Goal: Task Accomplishment & Management: Complete application form

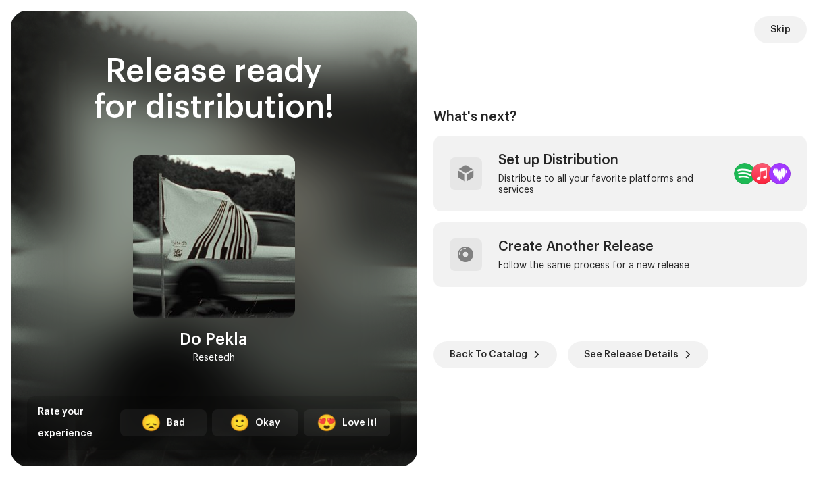
scroll to position [2766, 0]
click at [777, 34] on span "Skip" at bounding box center [780, 29] width 20 height 27
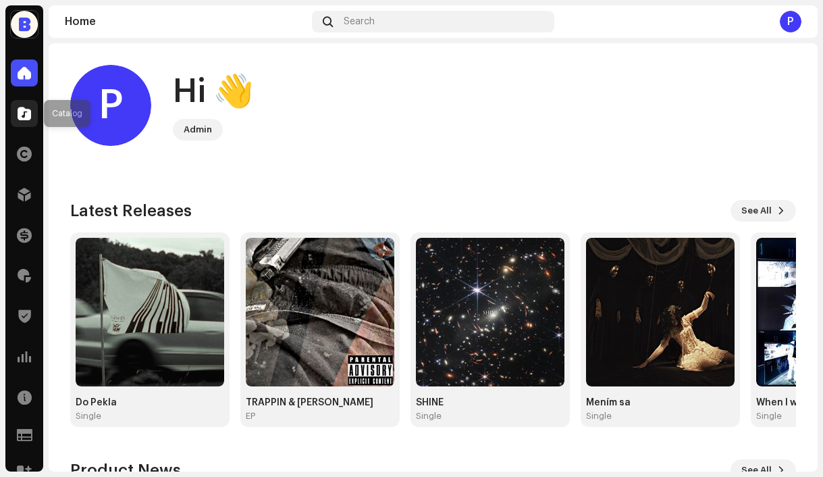
click at [28, 116] on span at bounding box center [25, 113] width 14 height 11
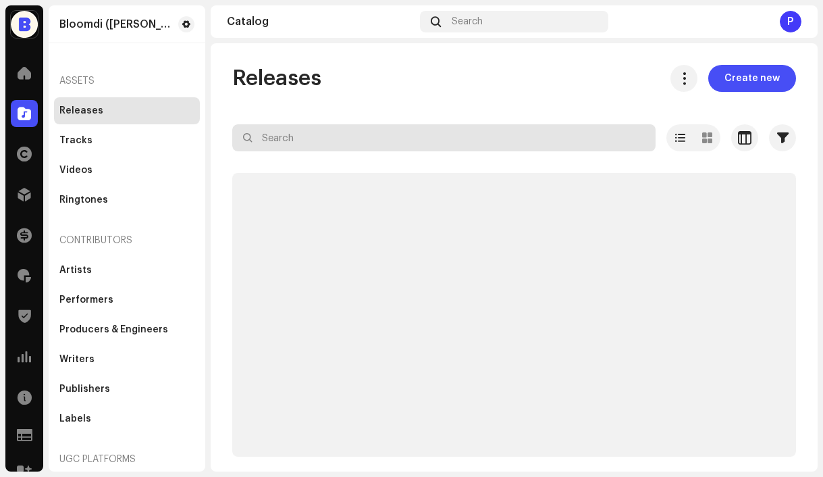
click at [307, 138] on input "text" at bounding box center [443, 137] width 423 height 27
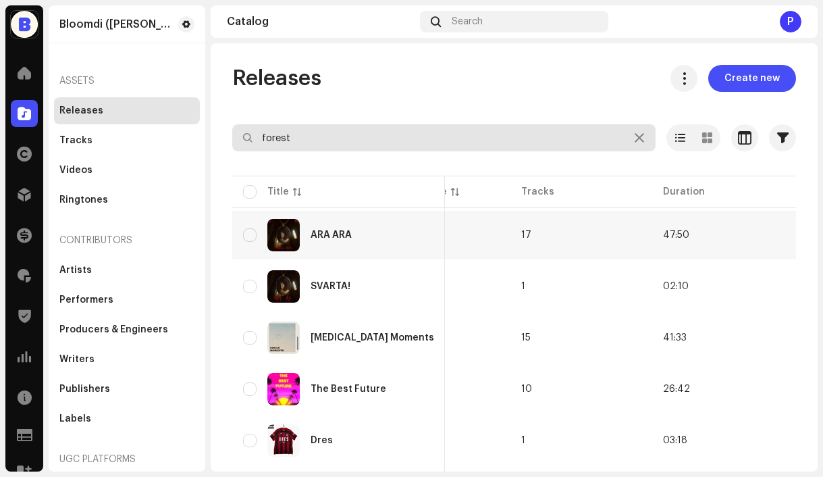
scroll to position [0, 775]
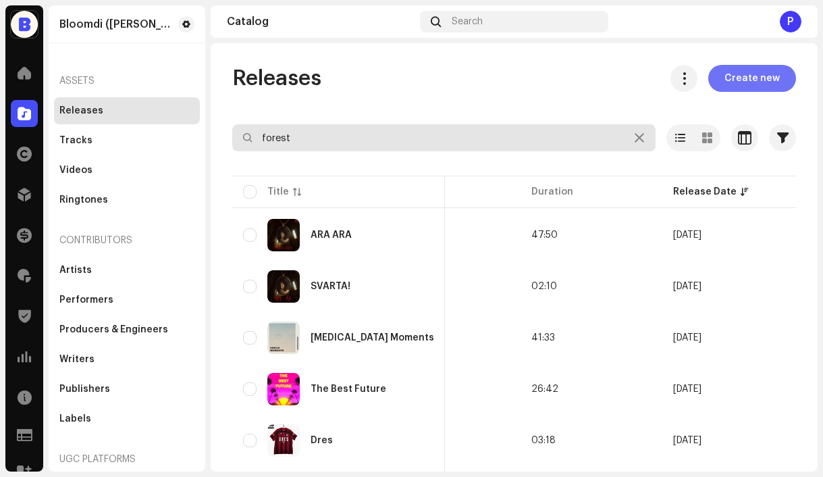
type input "forest"
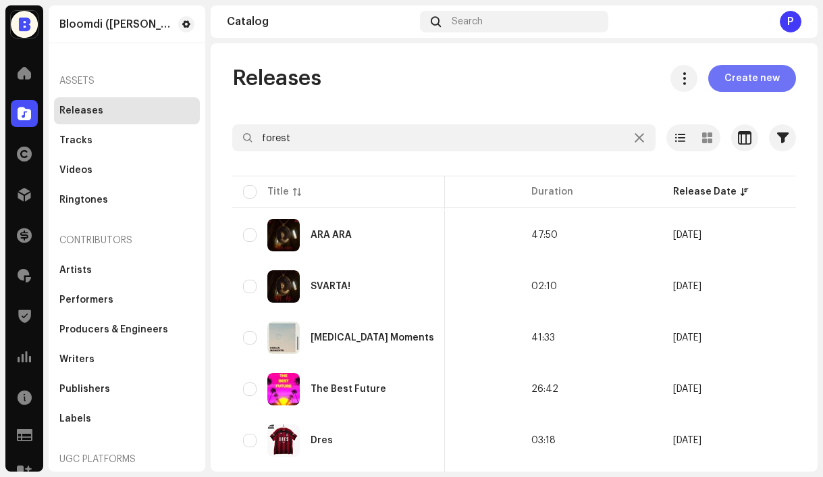
click at [749, 88] on span "Create new" at bounding box center [751, 78] width 55 height 27
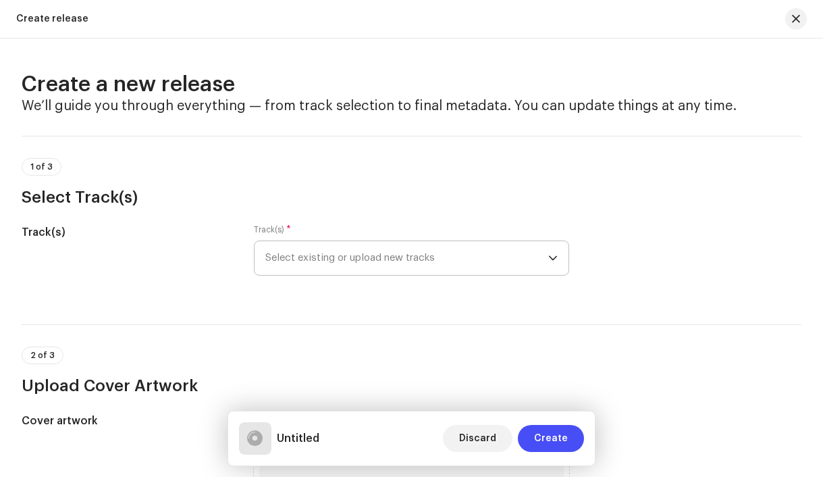
click at [371, 256] on span "Select existing or upload new tracks" at bounding box center [407, 258] width 284 height 34
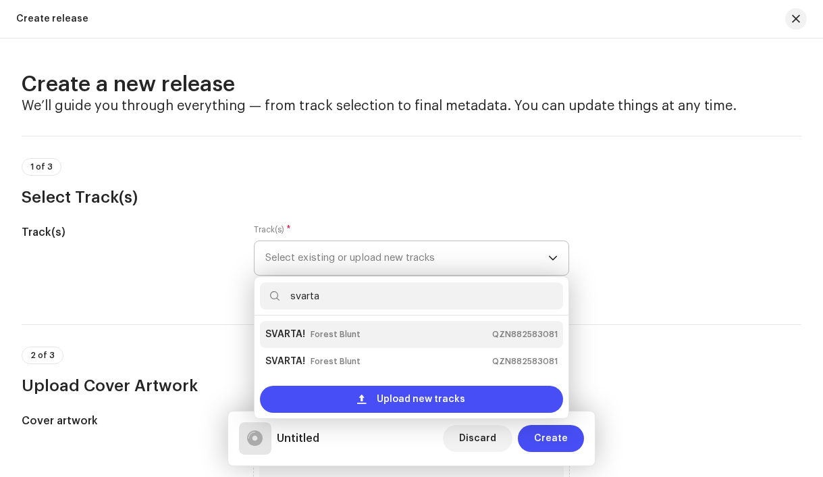
type input "svarta"
click at [384, 333] on div "SVARTA! Forest Blunt QZN882583081" at bounding box center [411, 334] width 293 height 22
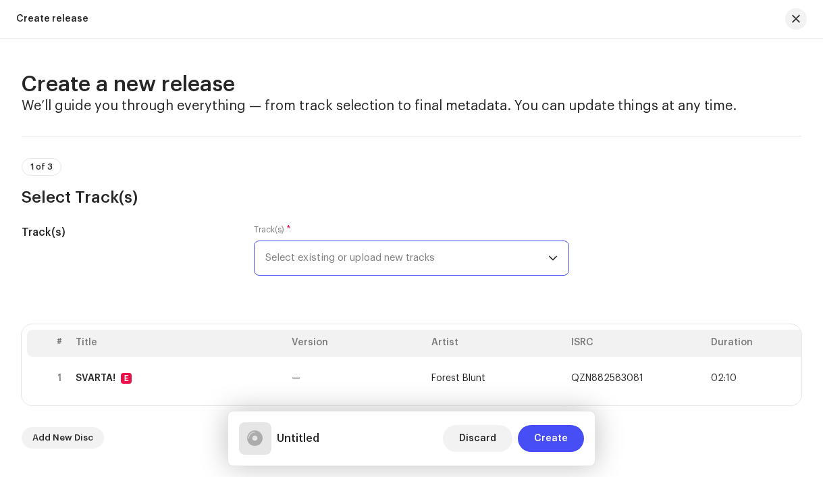
click at [359, 265] on span "Select existing or upload new tracks" at bounding box center [407, 258] width 284 height 34
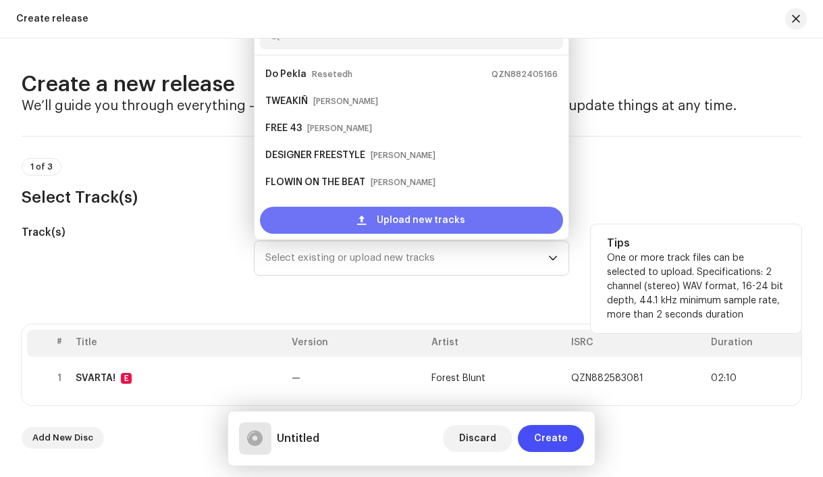
click at [359, 223] on span at bounding box center [361, 220] width 9 height 11
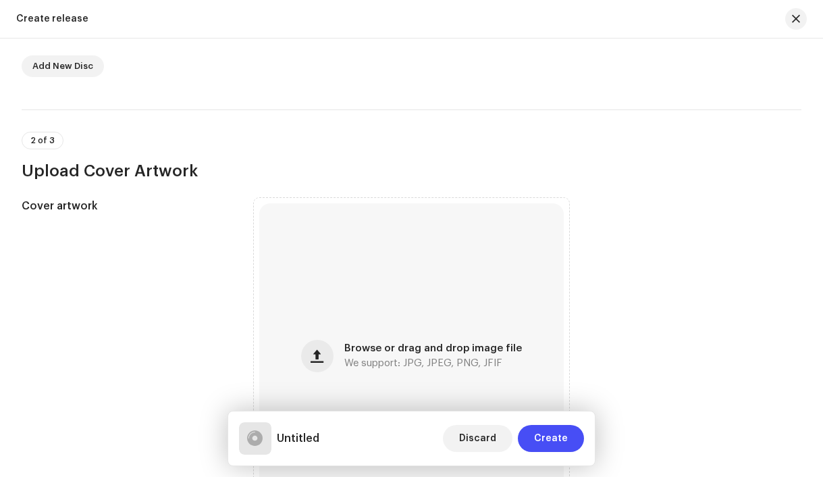
scroll to position [512, 0]
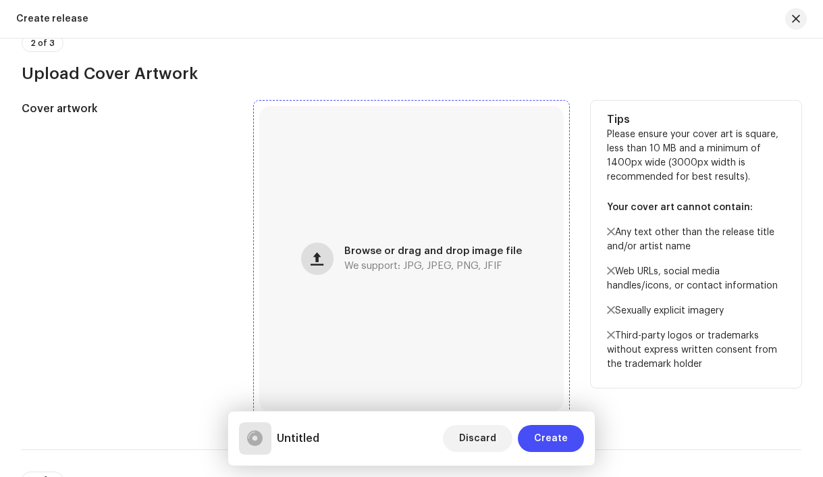
click at [316, 255] on span "button" at bounding box center [317, 258] width 13 height 11
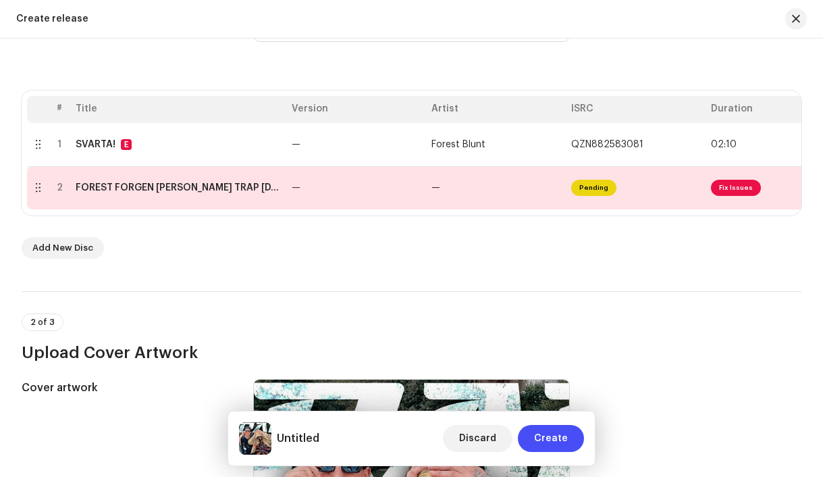
scroll to position [231, 0]
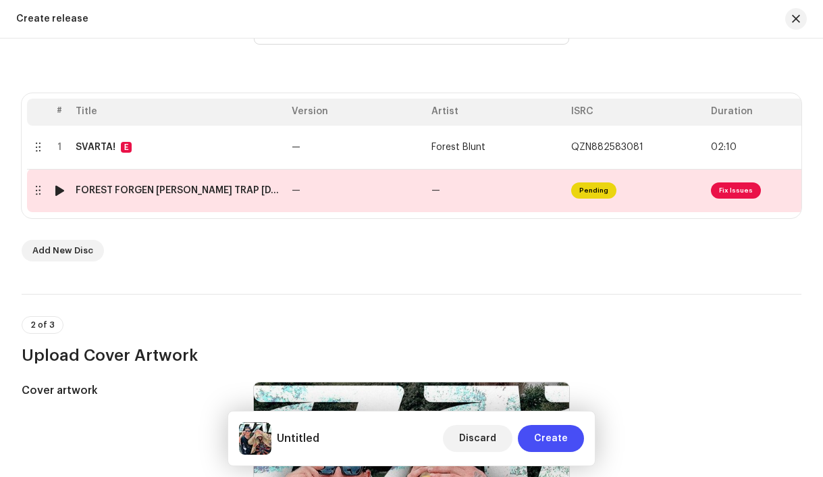
click at [228, 196] on td "FOREST FORGEN SPACK TRAP 11.05.2025.wav" at bounding box center [178, 190] width 216 height 43
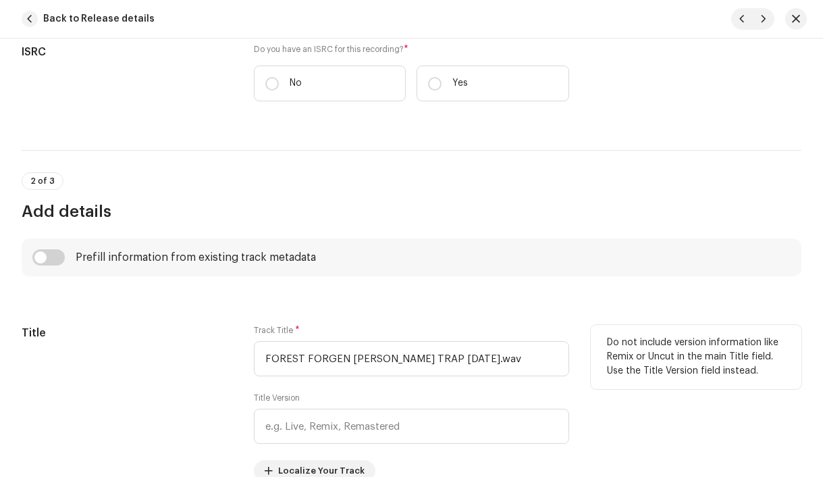
scroll to position [414, 0]
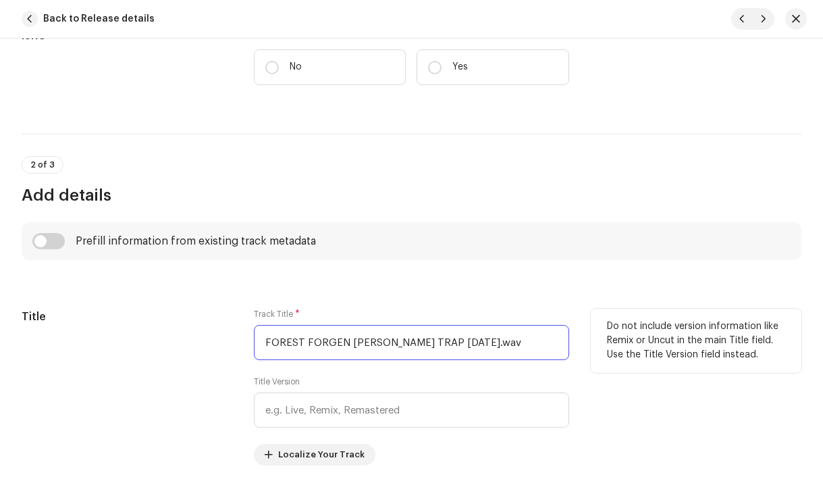
click at [406, 344] on input "FOREST FORGEN SPACK TRAP 11.05.2025.wav" at bounding box center [412, 342] width 316 height 35
paste input "TRAP"
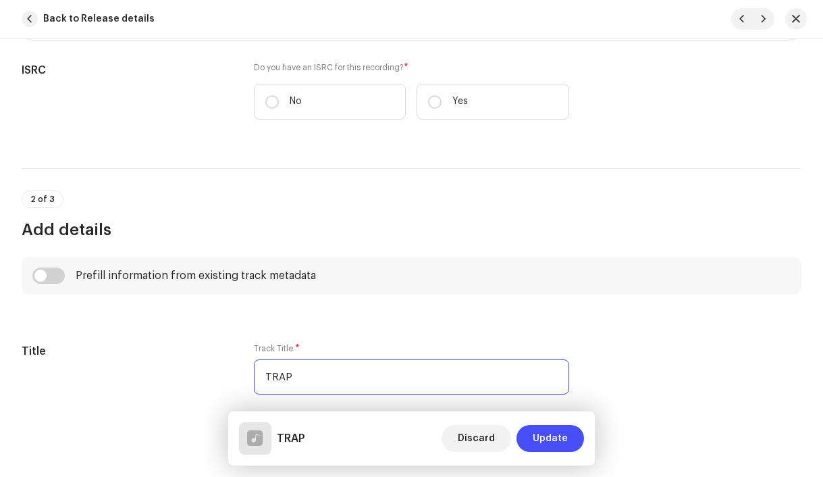
scroll to position [473, 0]
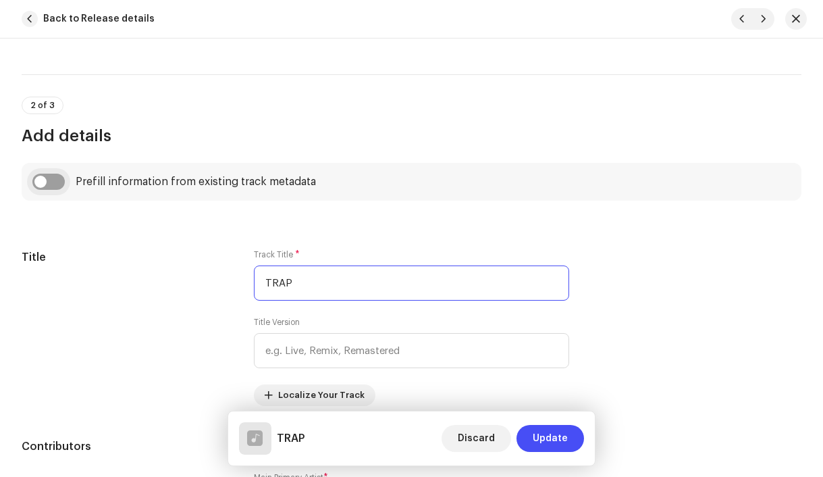
type input "TRAP"
click at [43, 182] on input "checkbox" at bounding box center [48, 182] width 32 height 16
checkbox input "true"
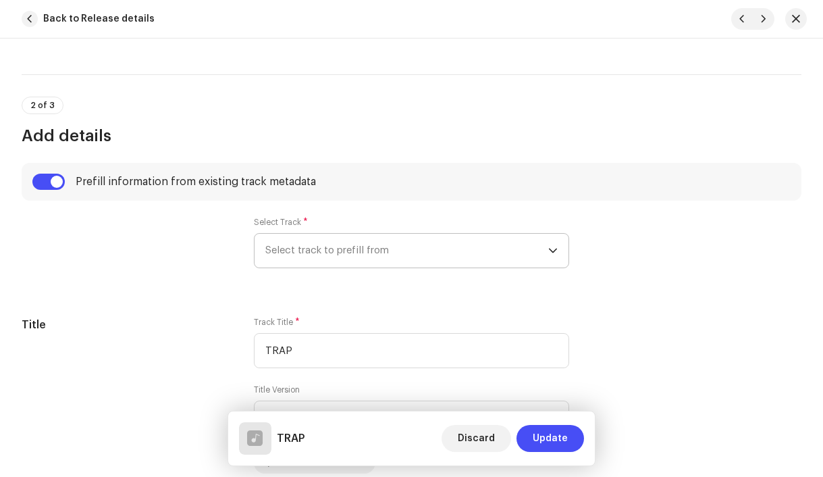
click at [344, 257] on span "Select track to prefill from" at bounding box center [407, 251] width 284 height 34
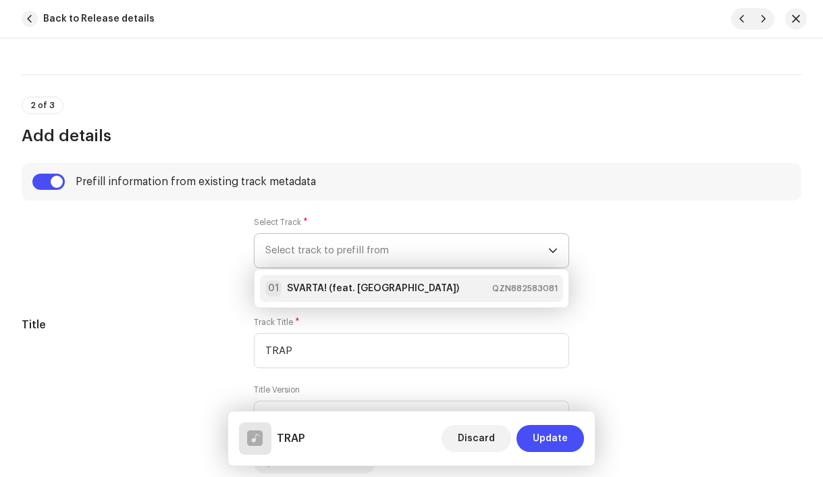
click at [348, 290] on strong "SVARTA! (feat. Resetedh)" at bounding box center [373, 289] width 172 height 14
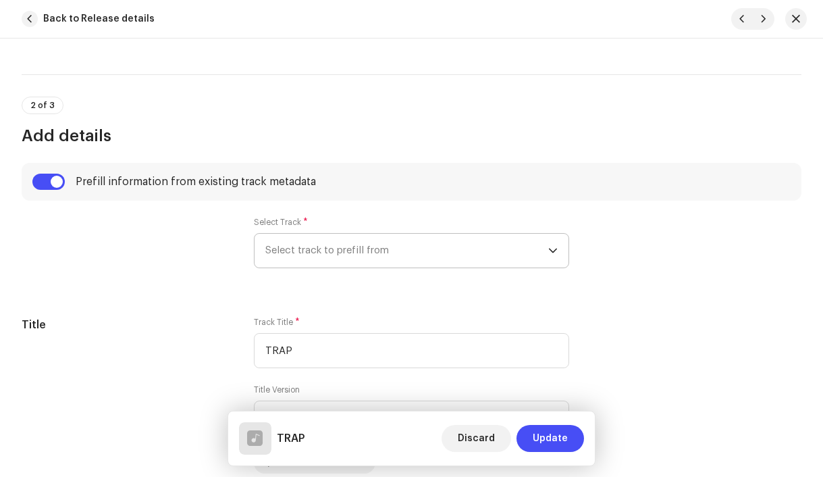
type input "00:15"
radio input "true"
type input "Forest Blunt, distributed by Bloomdi"
checkbox input "true"
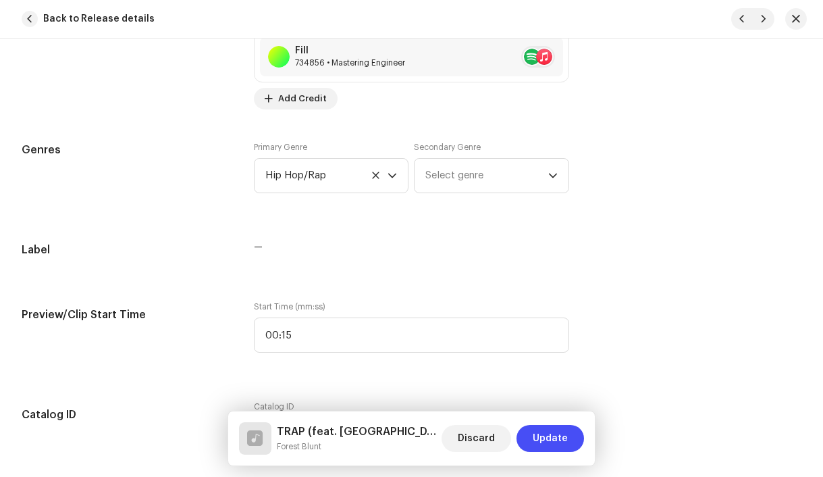
scroll to position [1502, 0]
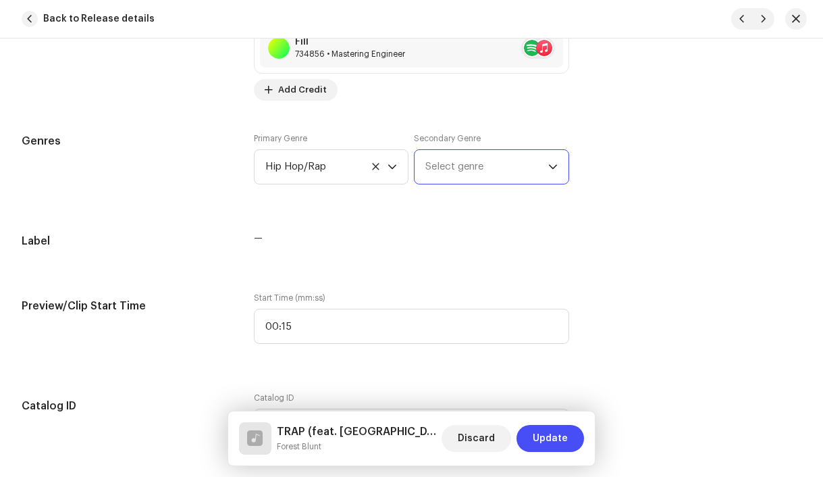
click at [479, 174] on span "Select genre" at bounding box center [486, 167] width 123 height 34
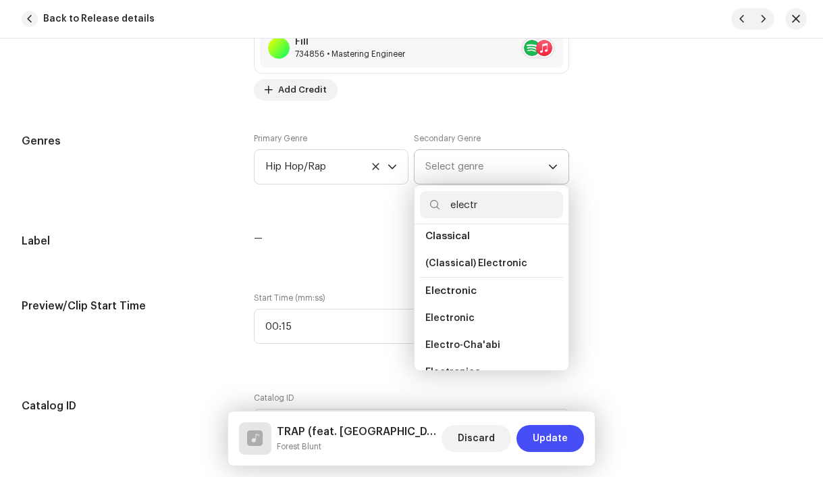
scroll to position [130, 0]
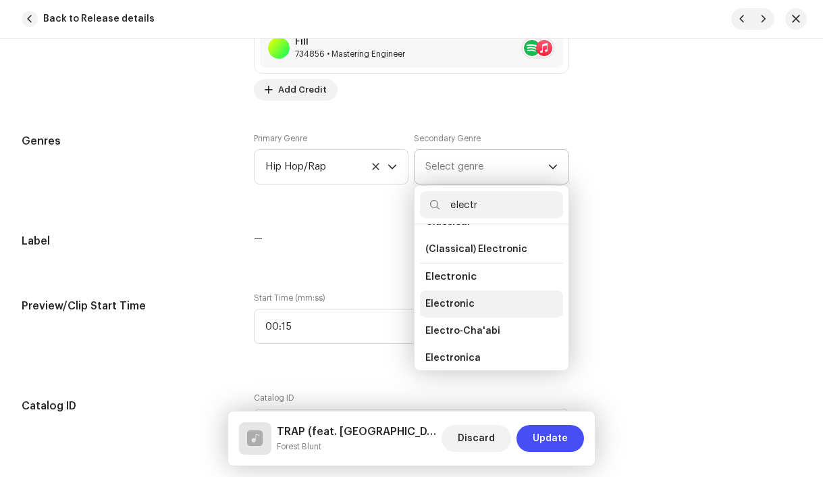
type input "electr"
click at [479, 306] on li "Electronic" at bounding box center [491, 303] width 143 height 27
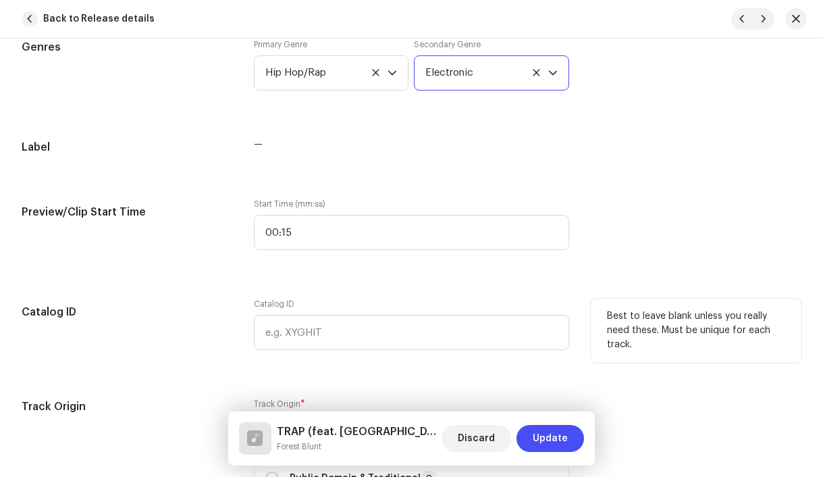
scroll to position [1622, 0]
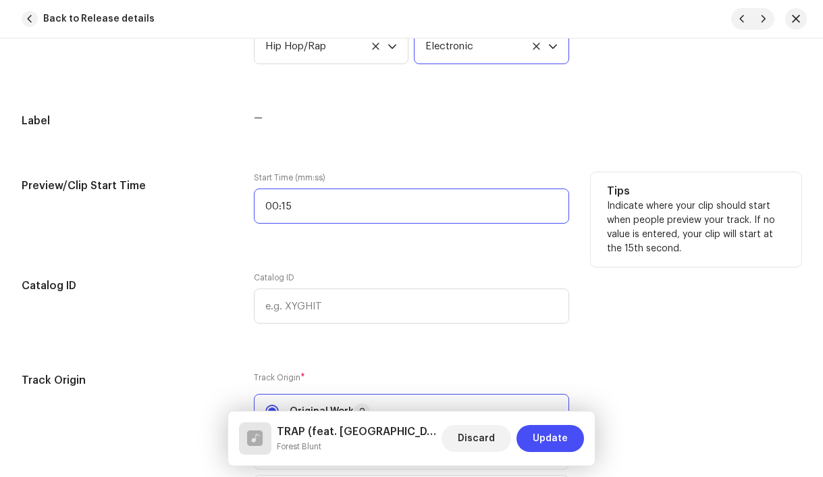
click at [369, 209] on input "00:15" at bounding box center [412, 205] width 316 height 35
type input ":"
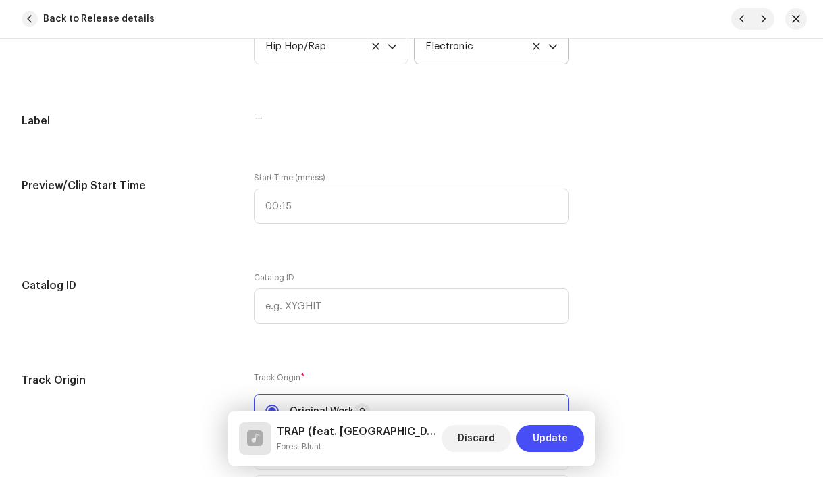
click at [376, 254] on div "Track details Complete the following to finalize your track. 1 of 3 Add Audio F…" at bounding box center [411, 84] width 823 height 3272
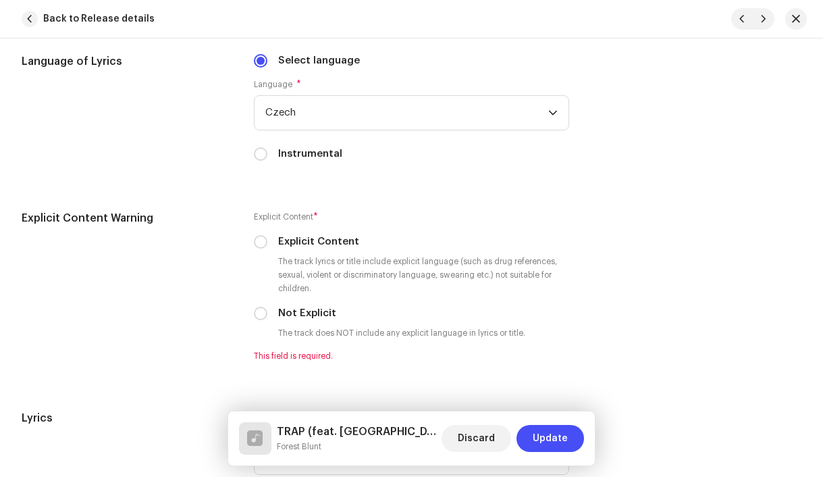
scroll to position [2533, 0]
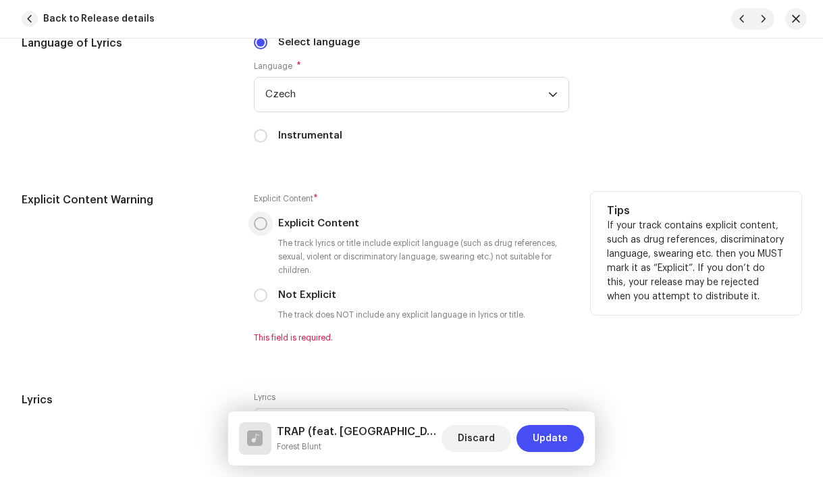
click at [261, 226] on input "Explicit Content" at bounding box center [261, 224] width 14 height 14
radio input "true"
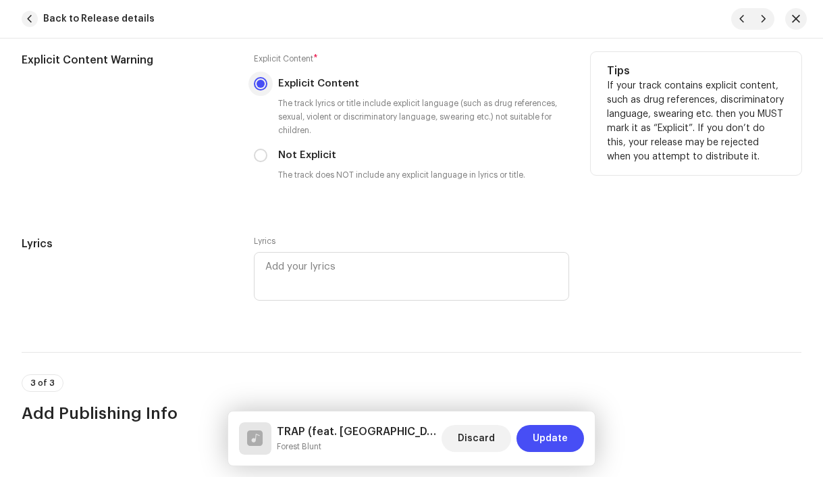
scroll to position [2728, 0]
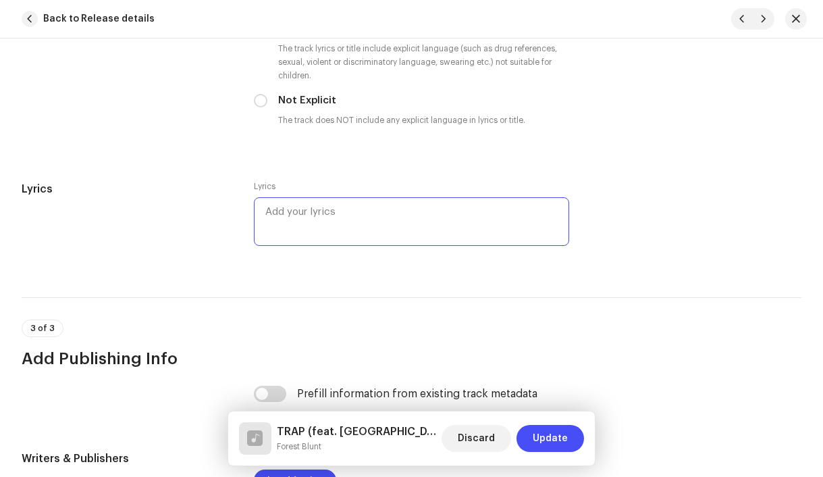
click at [294, 243] on textarea at bounding box center [412, 221] width 316 height 49
paste textarea "Trap trap Forest Blunt furt zde Trap trap More ty si kde Trap trap Půlka města …"
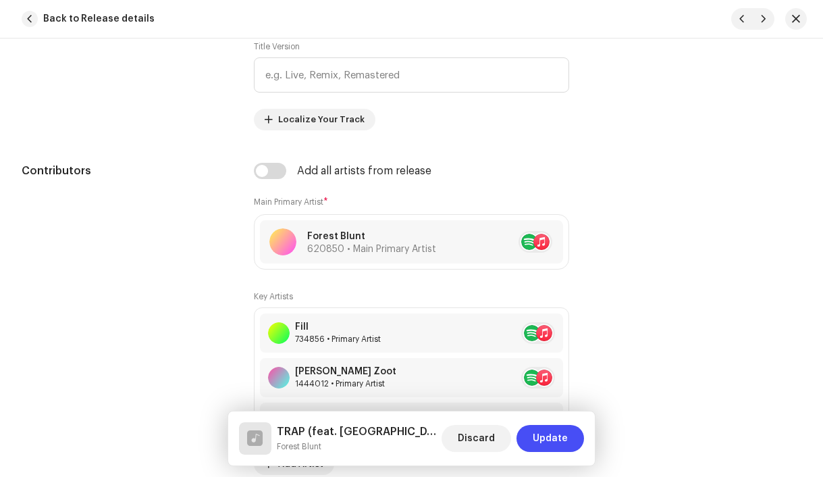
scroll to position [818, 0]
type textarea "Trap trap Forest Blunt furt zde Trap trap More ty si kde Trap trap Půlka města …"
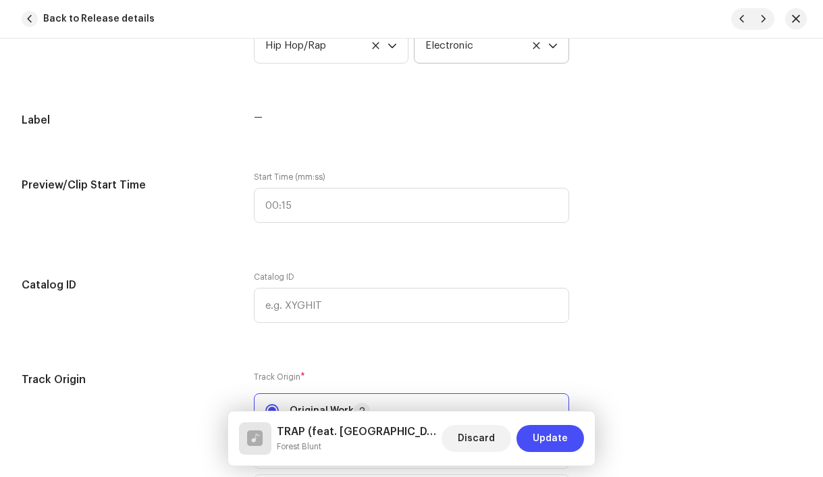
scroll to position [1651, 0]
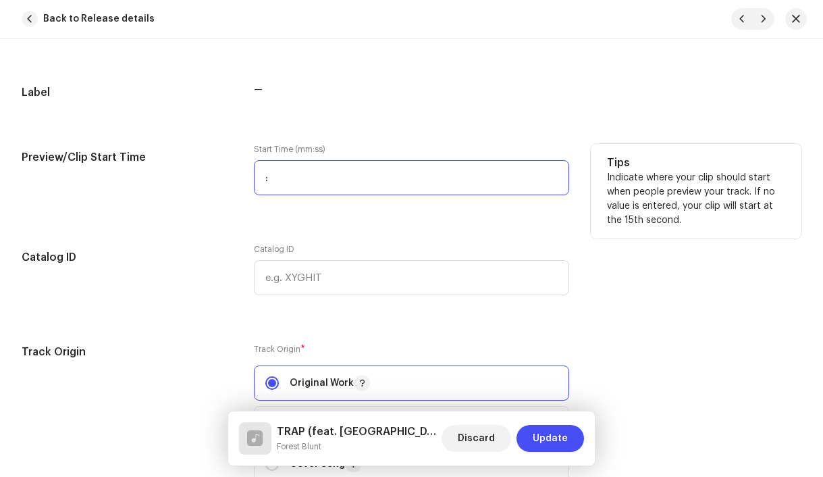
click at [341, 178] on input ":" at bounding box center [412, 177] width 316 height 35
click at [315, 186] on input "00:13" at bounding box center [412, 177] width 316 height 35
type input "00:21"
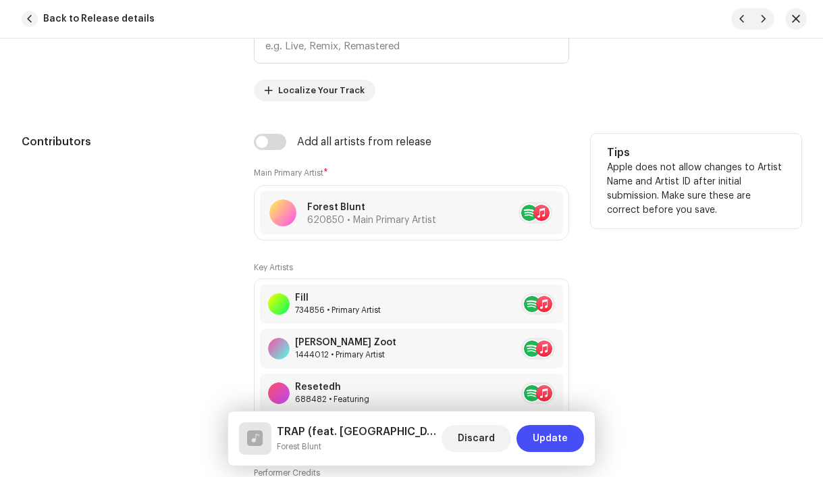
scroll to position [843, 0]
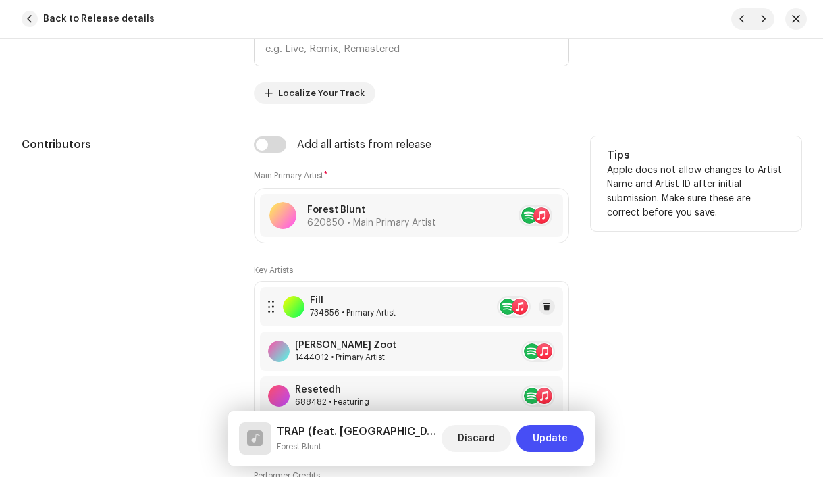
click at [395, 305] on div "Fill" at bounding box center [353, 300] width 86 height 11
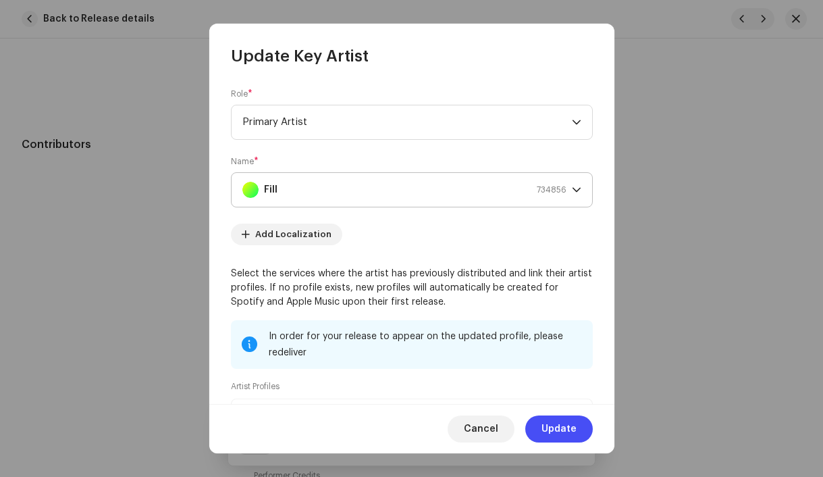
click at [298, 187] on div "Fill 734856" at bounding box center [404, 190] width 324 height 34
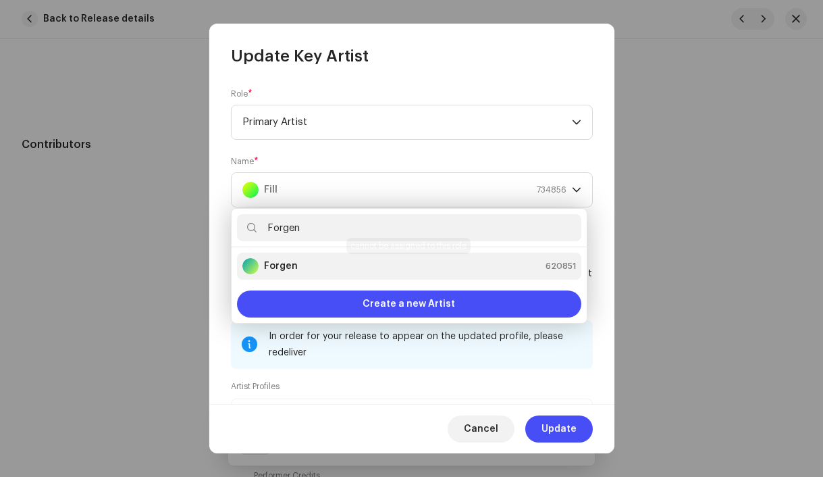
type input "Forgen"
click at [271, 265] on strong "Forgen" at bounding box center [281, 266] width 34 height 14
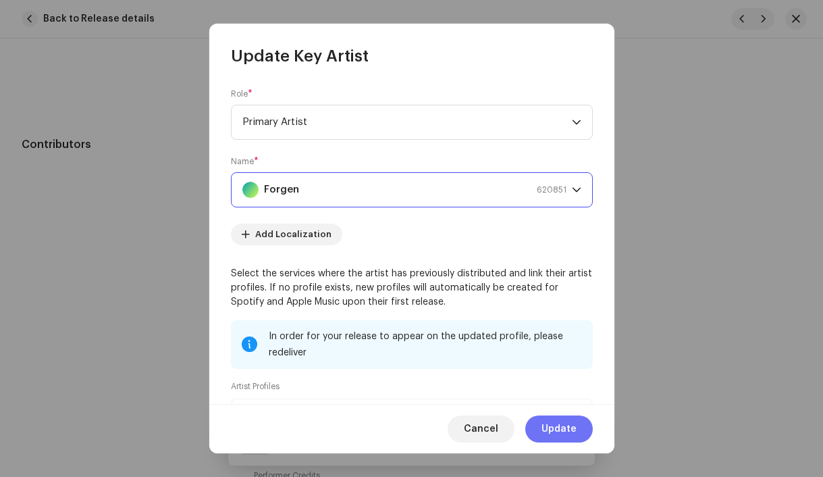
click at [552, 433] on span "Update" at bounding box center [559, 428] width 35 height 27
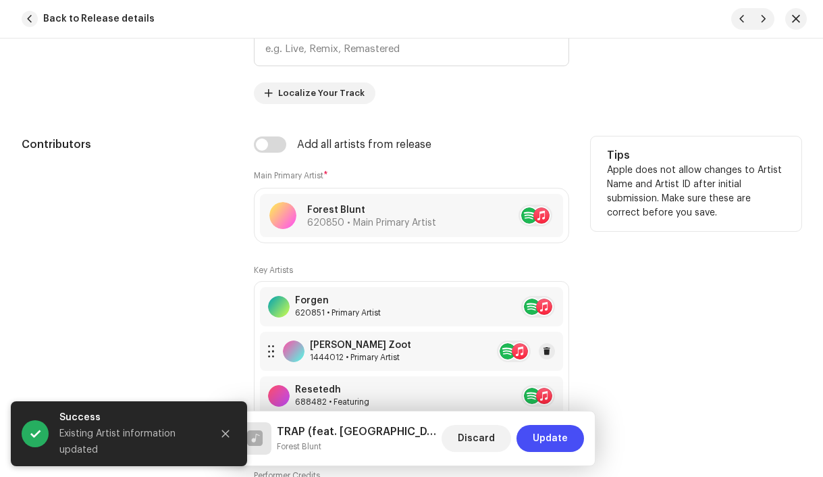
click at [386, 350] on div "Robin Zoot" at bounding box center [360, 345] width 101 height 11
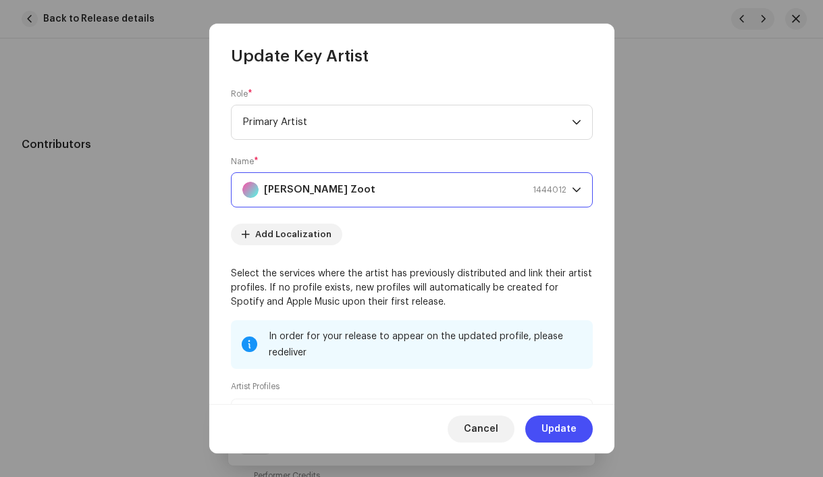
click at [303, 196] on strong "Robin Zoot" at bounding box center [319, 190] width 111 height 34
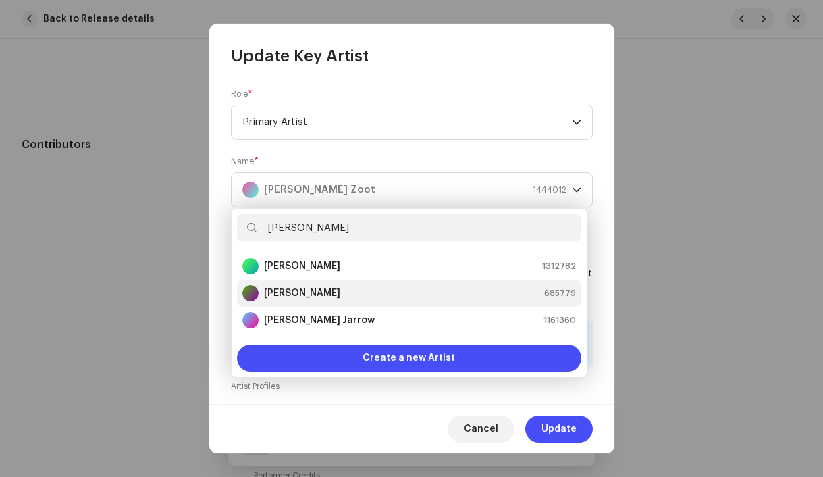
type input "Spack"
click at [295, 290] on strong "Spack DS" at bounding box center [302, 293] width 76 height 14
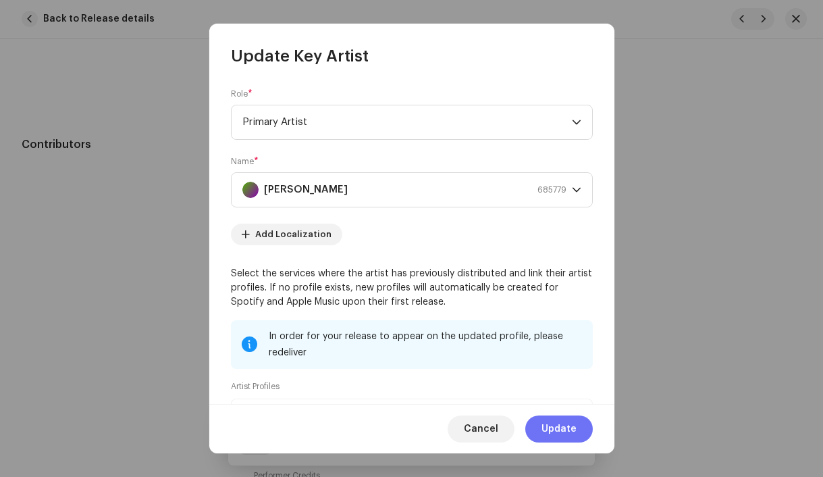
click at [569, 434] on span "Update" at bounding box center [559, 428] width 35 height 27
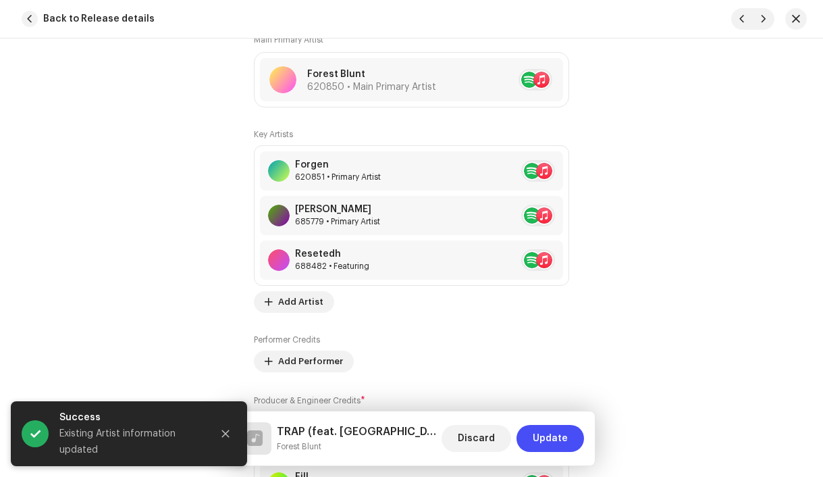
scroll to position [986, 0]
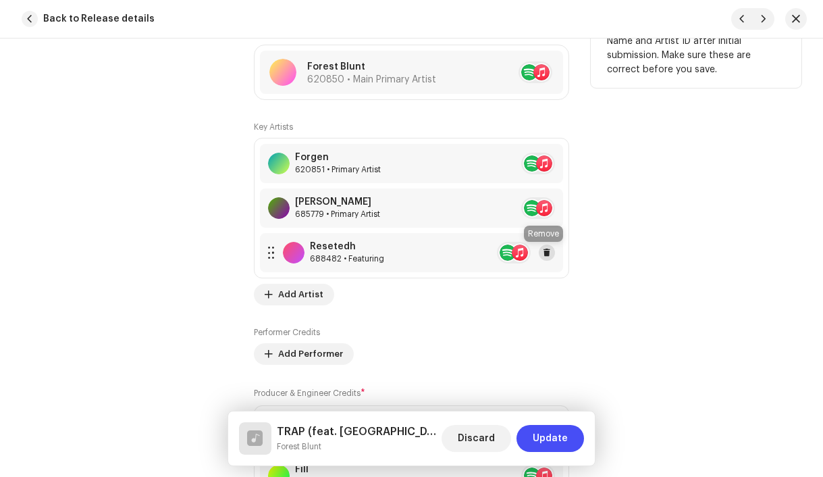
click at [545, 255] on span at bounding box center [547, 252] width 8 height 11
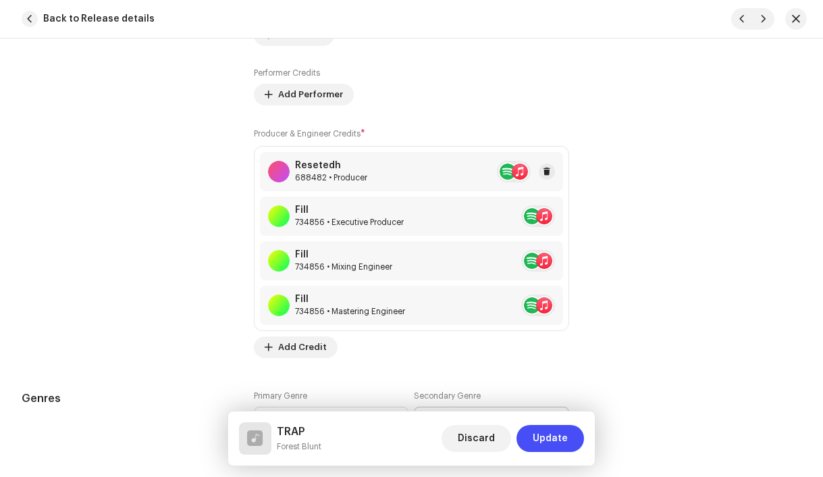
scroll to position [1203, 0]
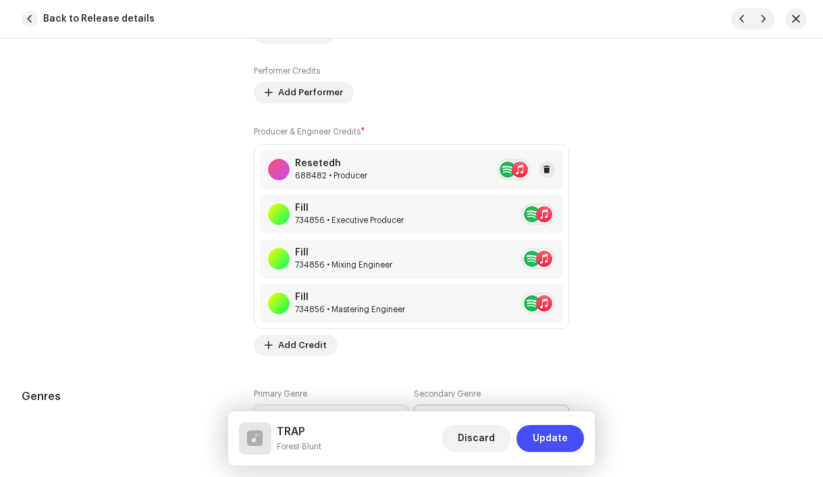
click at [339, 169] on div "Resetedh" at bounding box center [331, 163] width 72 height 11
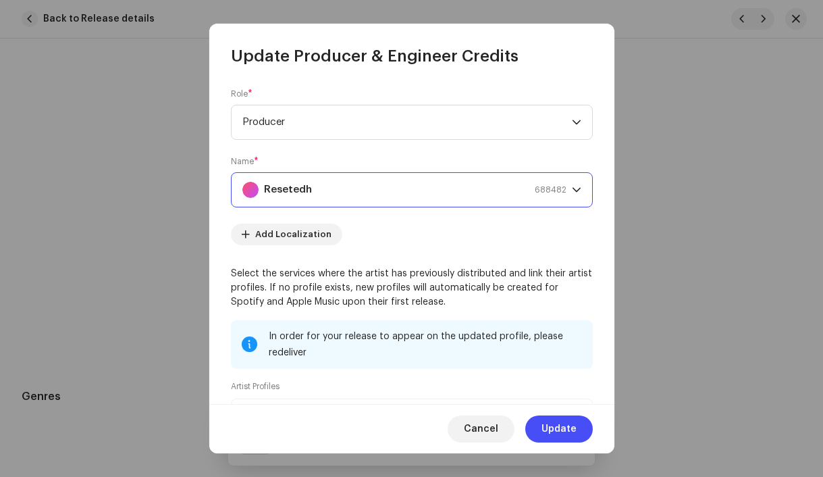
click at [319, 191] on div "Resetedh 688482" at bounding box center [404, 190] width 324 height 34
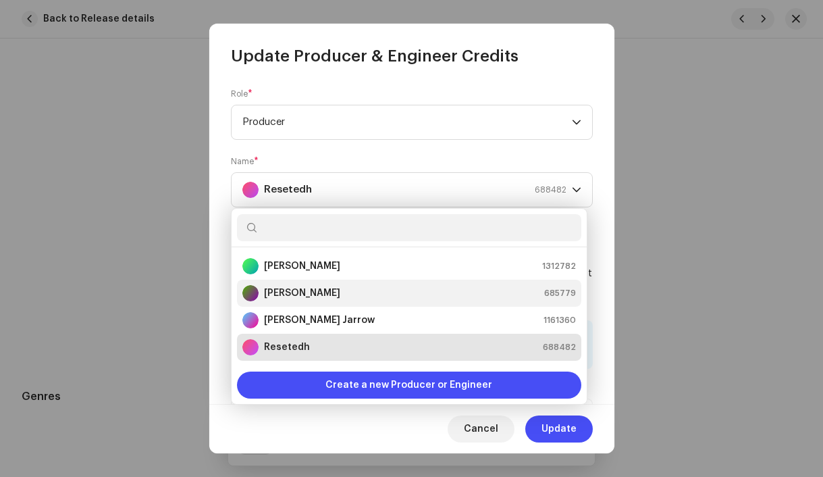
click at [298, 291] on strong "Spack DS" at bounding box center [302, 293] width 76 height 14
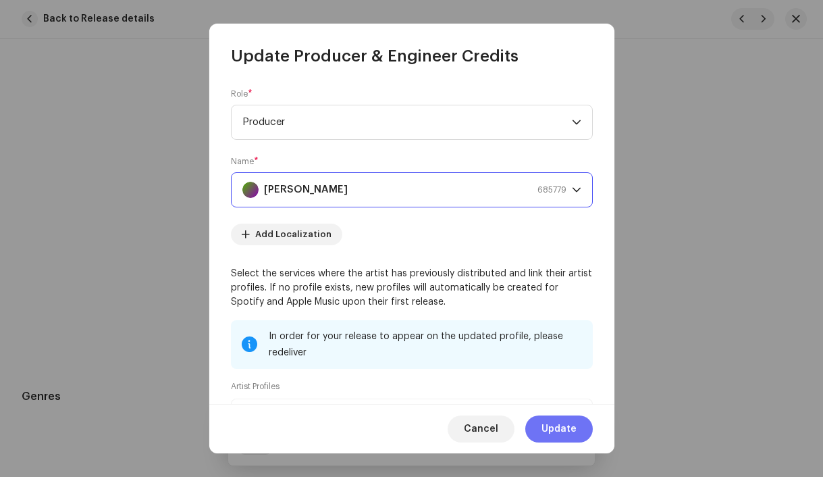
click at [553, 426] on span "Update" at bounding box center [559, 428] width 35 height 27
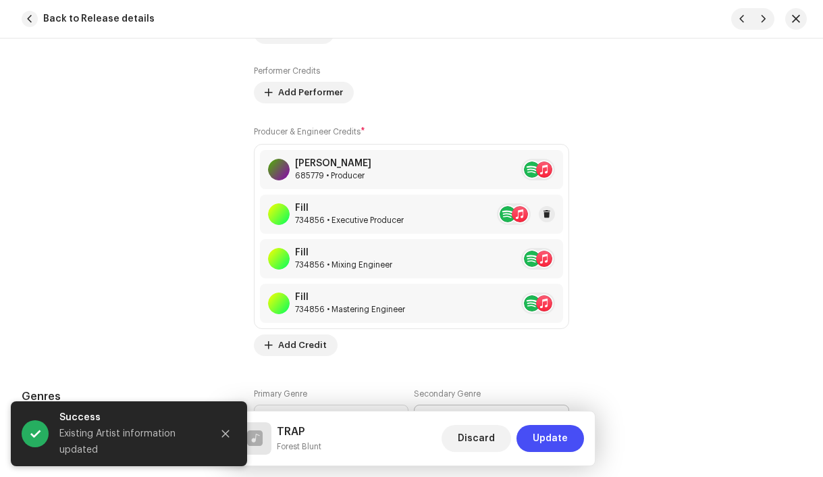
click at [381, 223] on div "734856 • Executive Producer" at bounding box center [349, 220] width 109 height 11
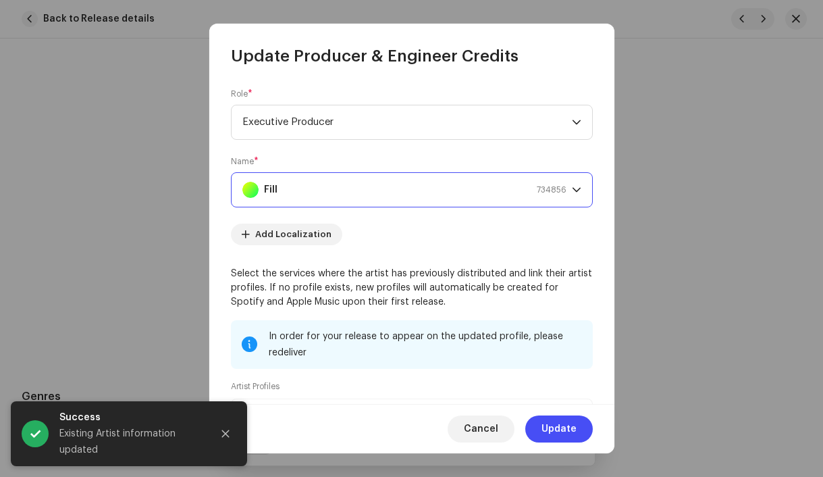
click at [342, 194] on div "Fill 734856" at bounding box center [404, 190] width 324 height 34
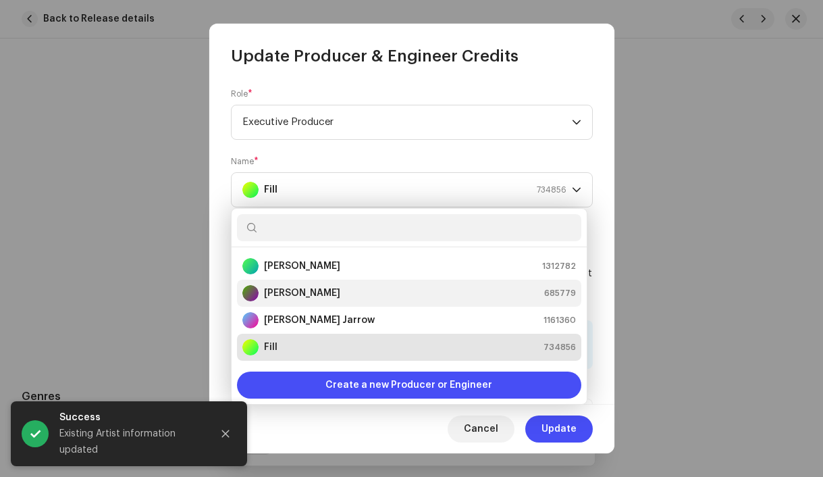
click at [320, 290] on div "Spack DS 685779" at bounding box center [409, 293] width 334 height 16
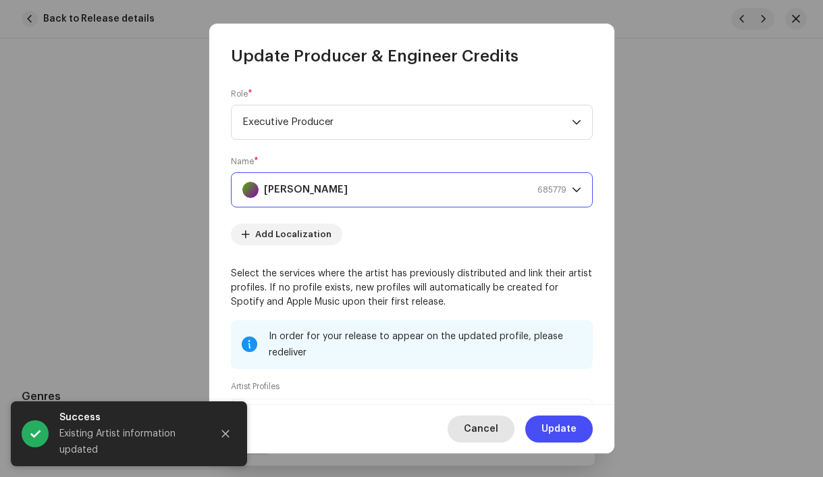
click at [490, 427] on span "Cancel" at bounding box center [481, 428] width 34 height 27
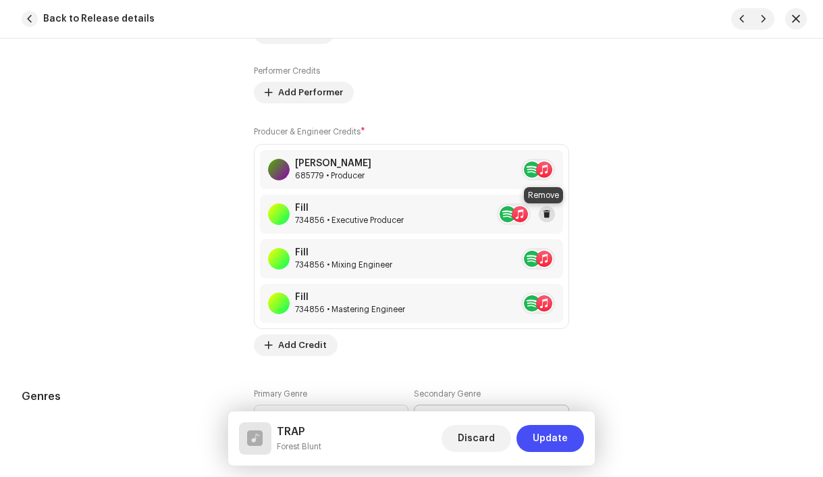
click at [544, 215] on span at bounding box center [547, 214] width 8 height 11
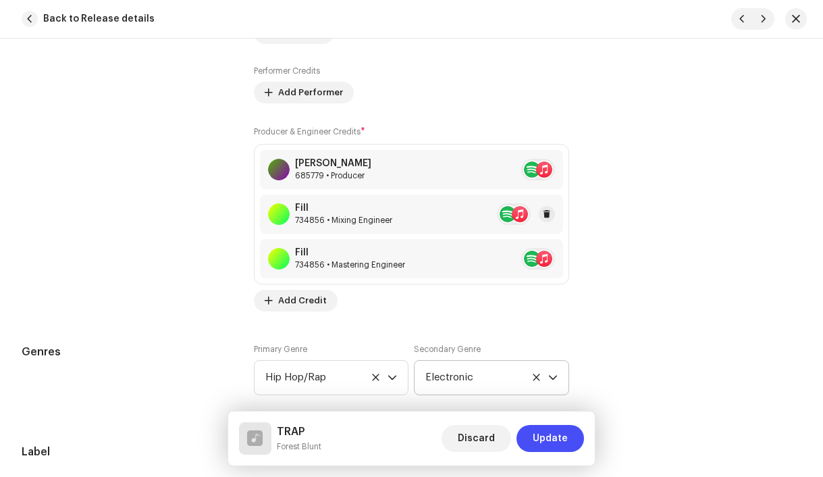
click at [390, 219] on div "Fill 734856 • Mixing Engineer" at bounding box center [412, 213] width 304 height 39
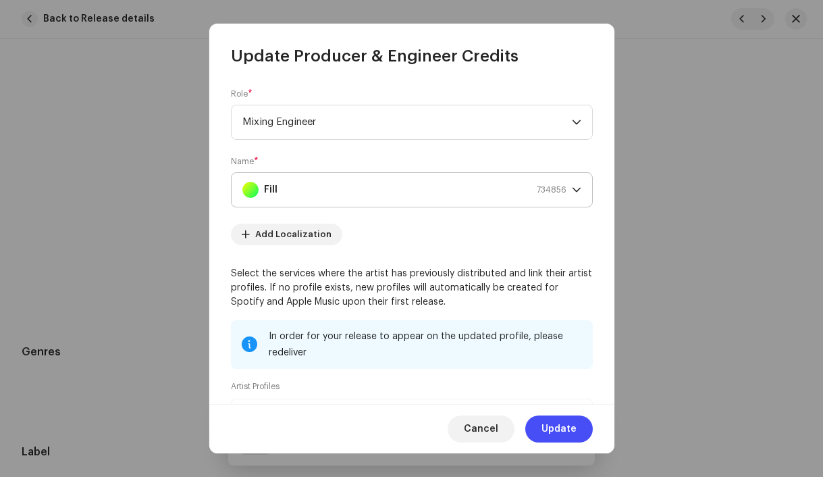
click at [325, 198] on div "Fill 734856" at bounding box center [404, 190] width 324 height 34
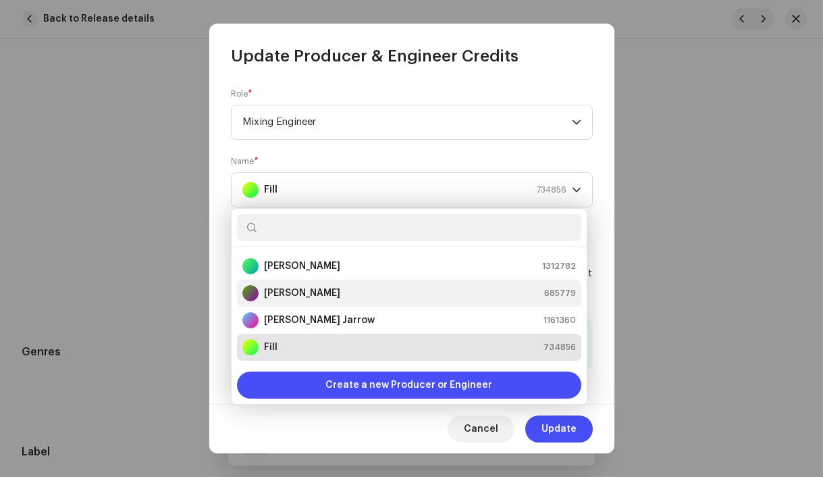
click at [315, 292] on div "Spack DS 685779" at bounding box center [409, 293] width 334 height 16
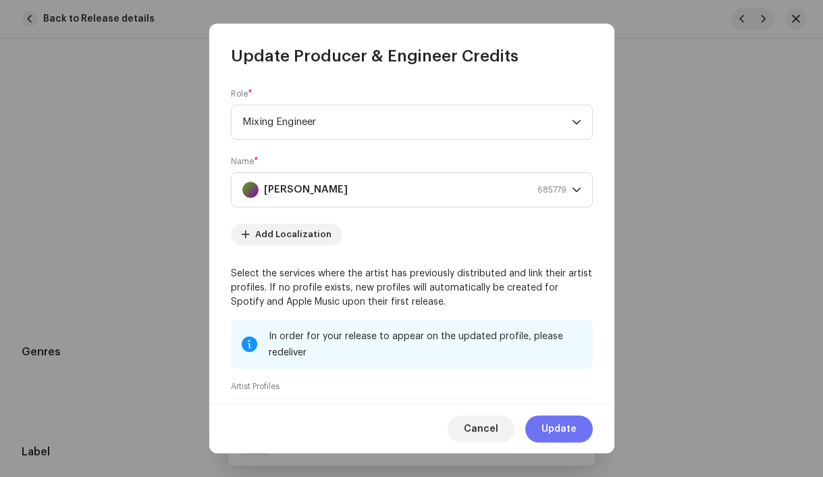
click at [554, 435] on span "Update" at bounding box center [559, 428] width 35 height 27
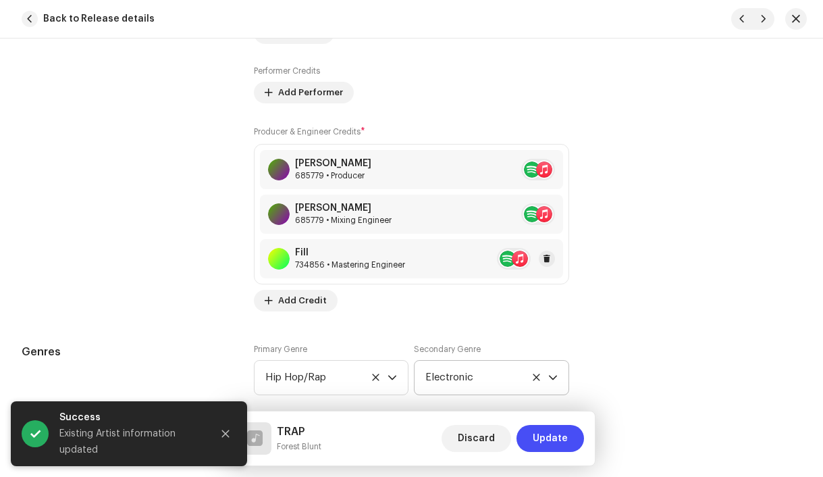
click at [353, 265] on div "734856 • Mastering Engineer" at bounding box center [350, 264] width 110 height 11
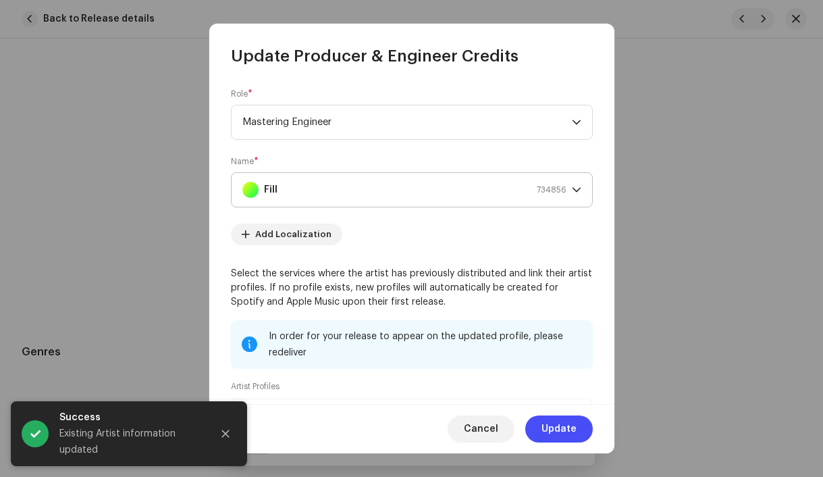
click at [323, 193] on div "Fill 734856" at bounding box center [404, 190] width 324 height 34
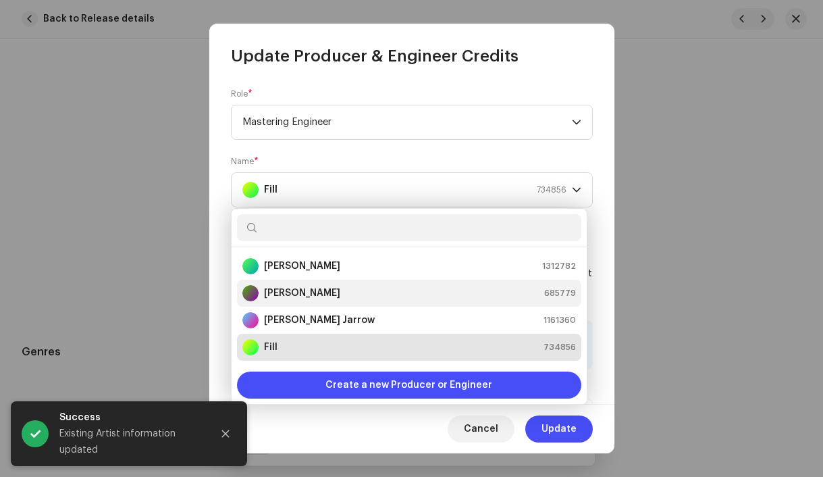
click at [319, 290] on div "Spack DS 685779" at bounding box center [409, 293] width 334 height 16
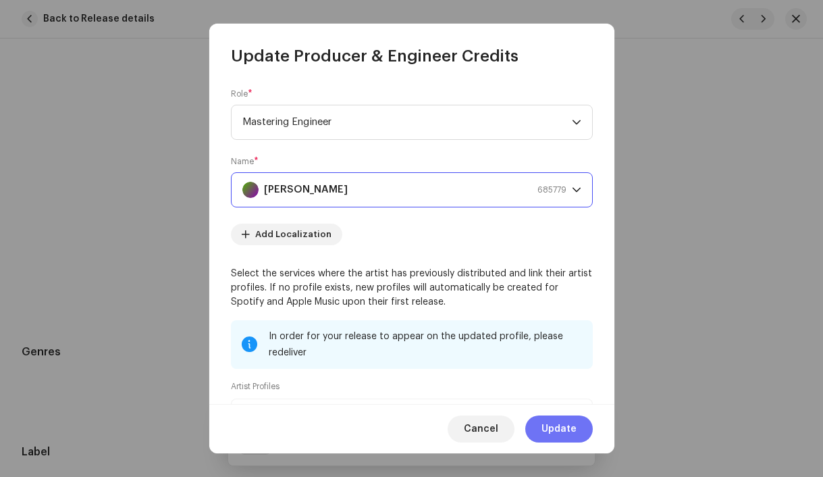
click at [581, 428] on button "Update" at bounding box center [559, 428] width 68 height 27
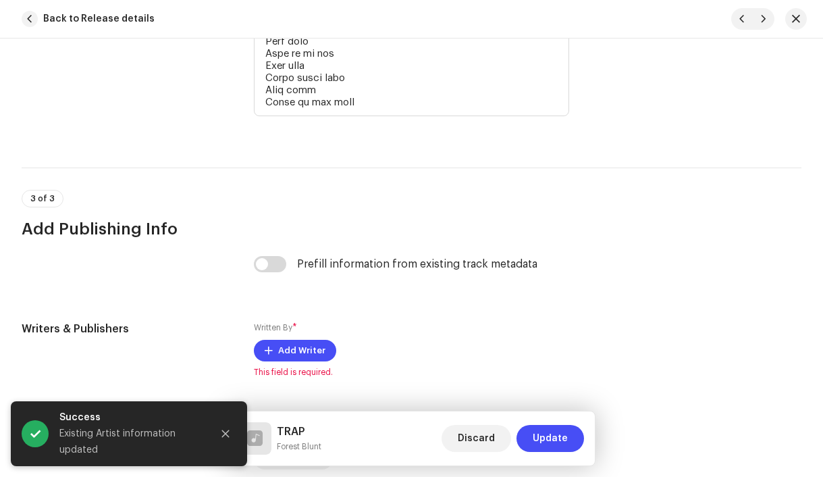
scroll to position [4028, 0]
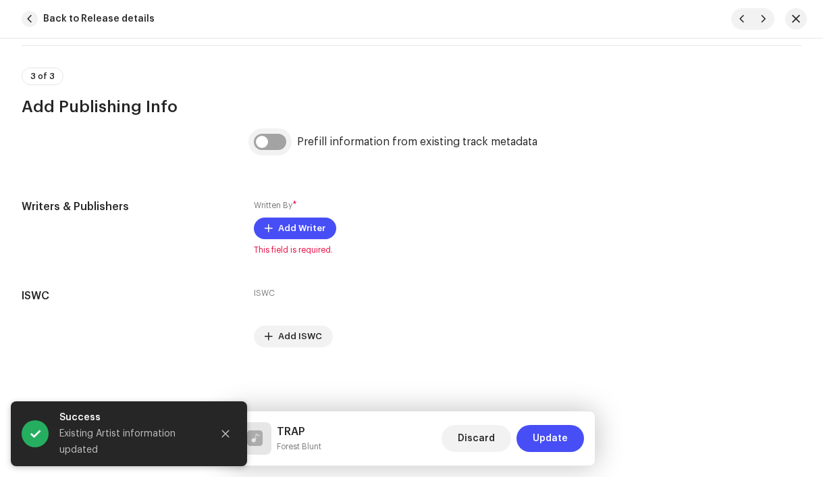
click at [265, 140] on input "checkbox" at bounding box center [270, 142] width 32 height 16
checkbox input "true"
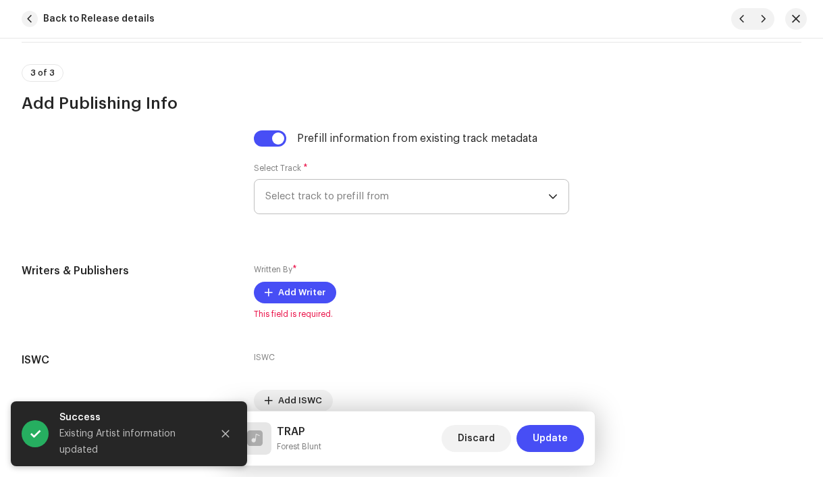
click at [321, 195] on span "Select track to prefill from" at bounding box center [407, 197] width 284 height 34
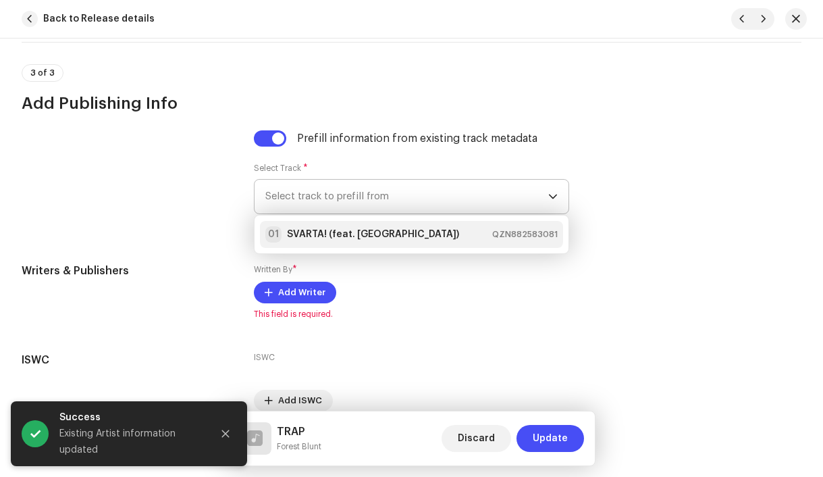
click at [331, 239] on strong "SVARTA! (feat. Resetedh)" at bounding box center [373, 235] width 172 height 14
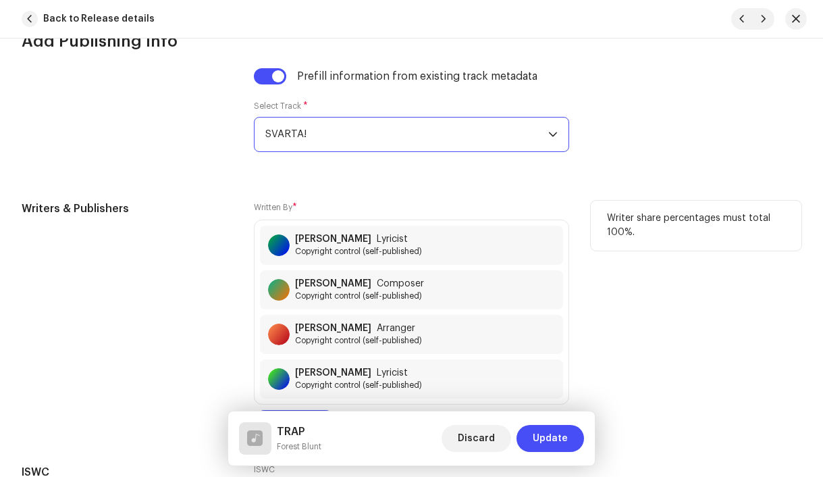
scroll to position [4138, 0]
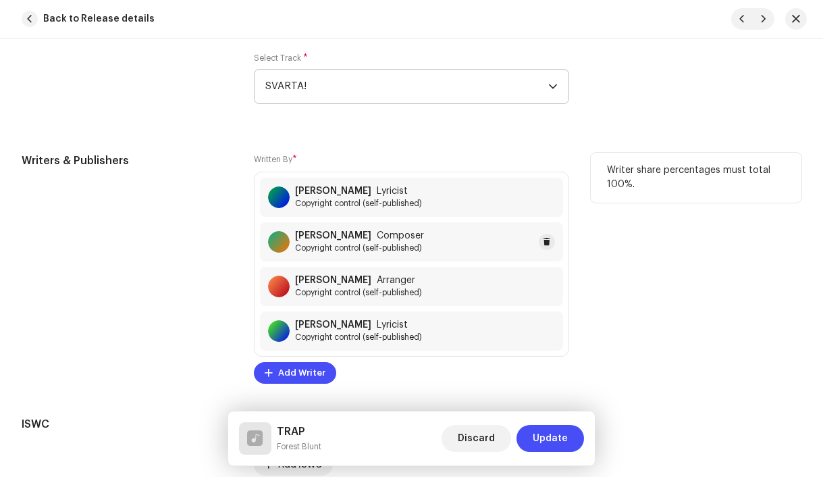
click at [381, 238] on span "Composer" at bounding box center [400, 235] width 47 height 11
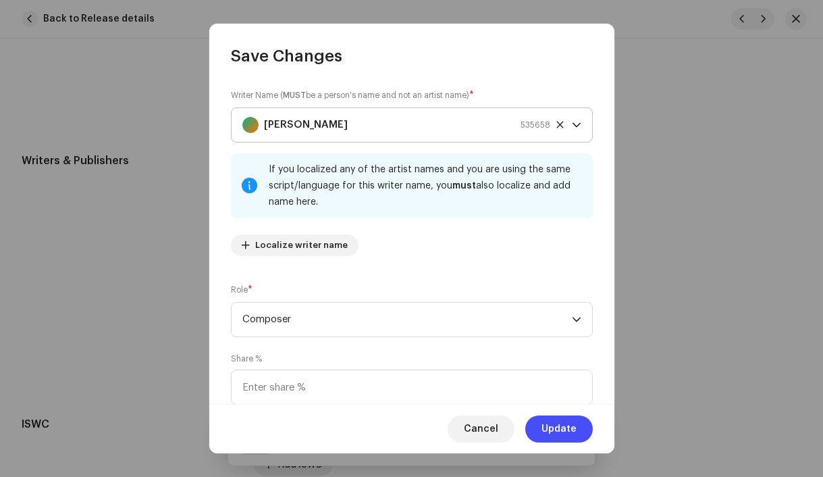
click at [314, 130] on strong "Adam Houšť" at bounding box center [306, 125] width 84 height 34
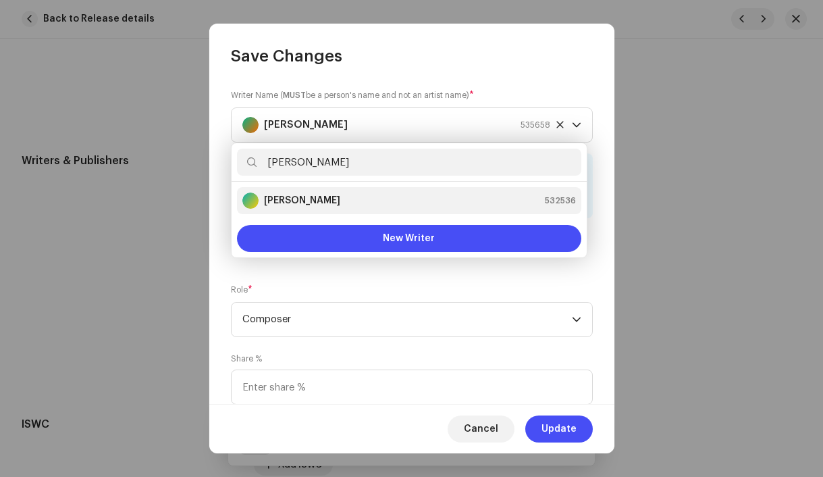
type input "Daniel Joch"
click at [303, 196] on strong "Daniel Joch" at bounding box center [302, 201] width 76 height 14
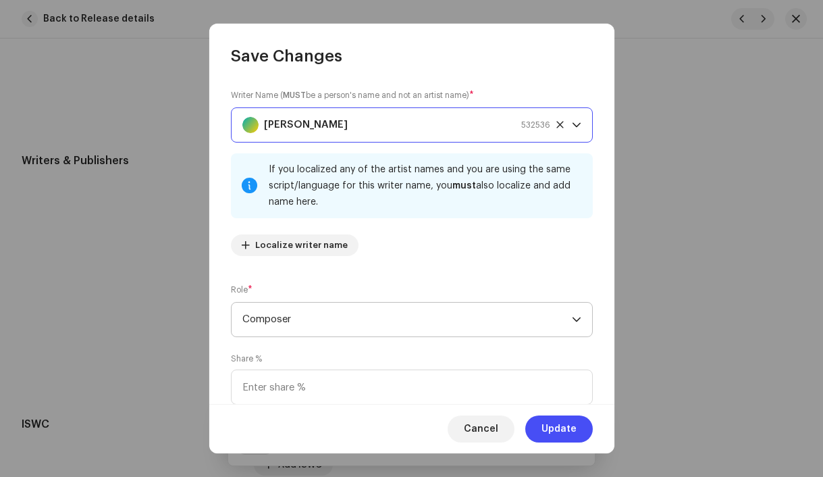
click at [331, 323] on span "Composer" at bounding box center [406, 319] width 329 height 34
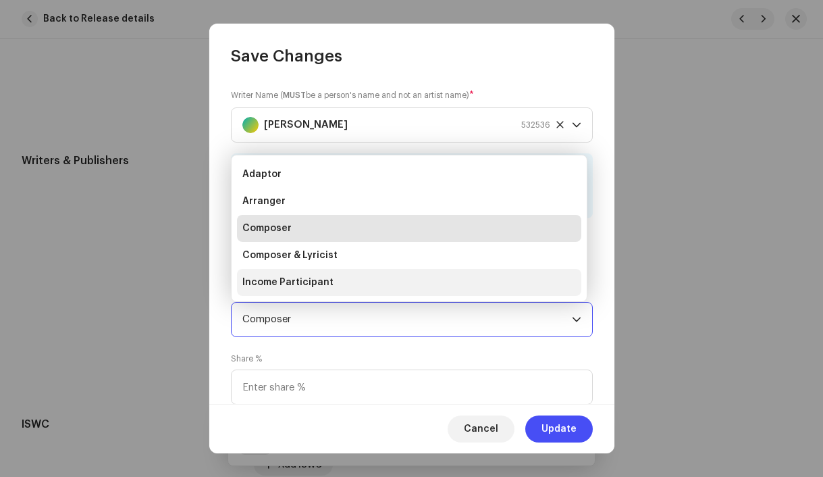
scroll to position [22, 0]
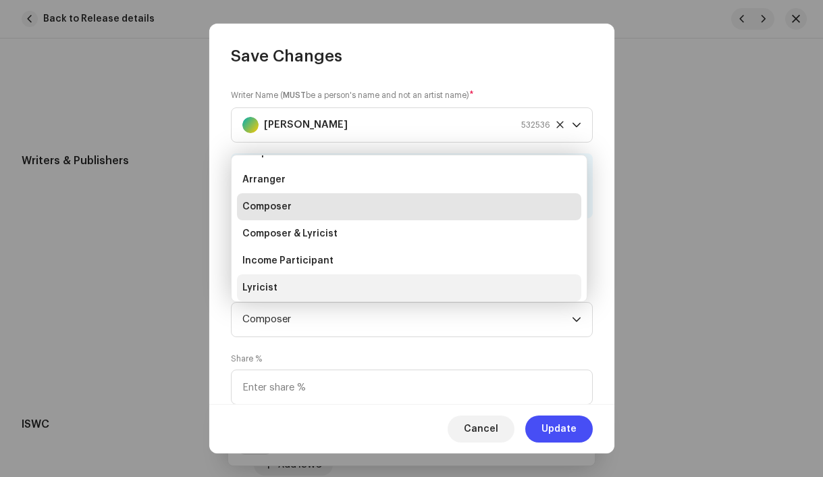
click at [309, 285] on li "Lyricist" at bounding box center [409, 287] width 344 height 27
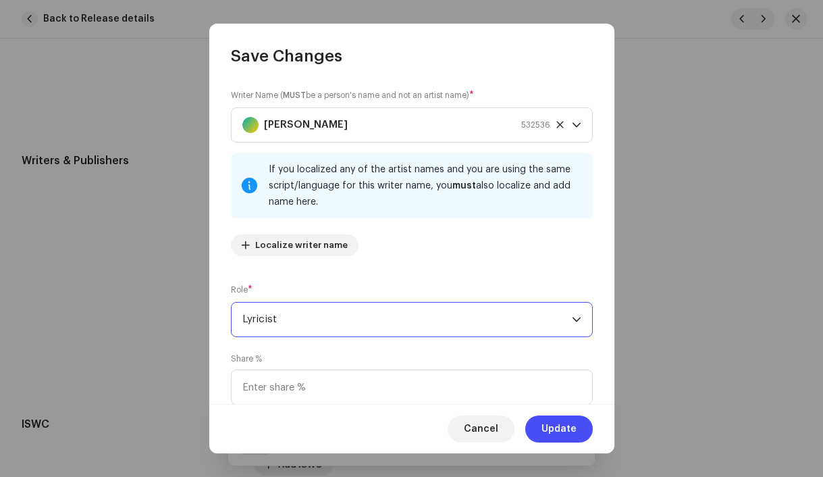
scroll to position [109, 0]
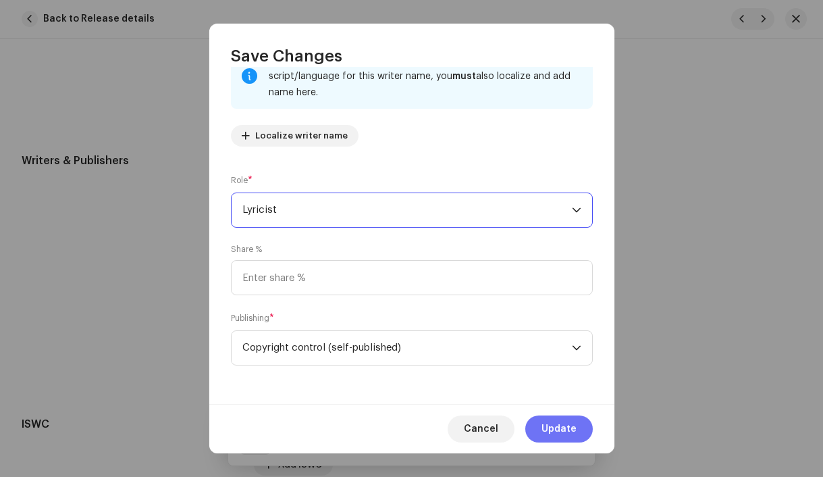
click at [568, 425] on span "Update" at bounding box center [559, 428] width 35 height 27
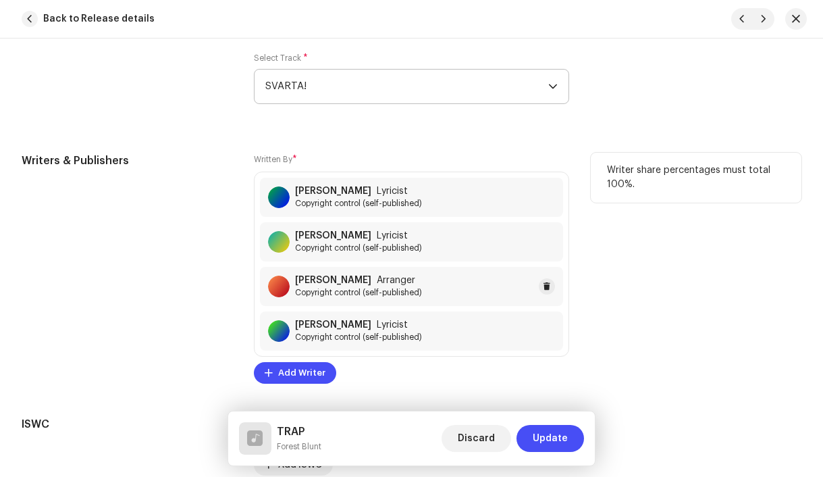
click at [365, 295] on span "Copyright control (self-published)" at bounding box center [358, 292] width 127 height 11
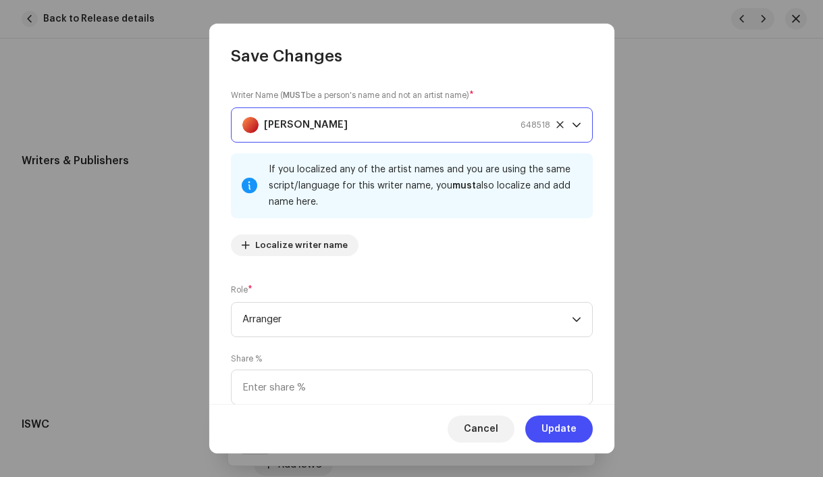
click at [316, 120] on strong "Filip Koubek" at bounding box center [306, 125] width 84 height 34
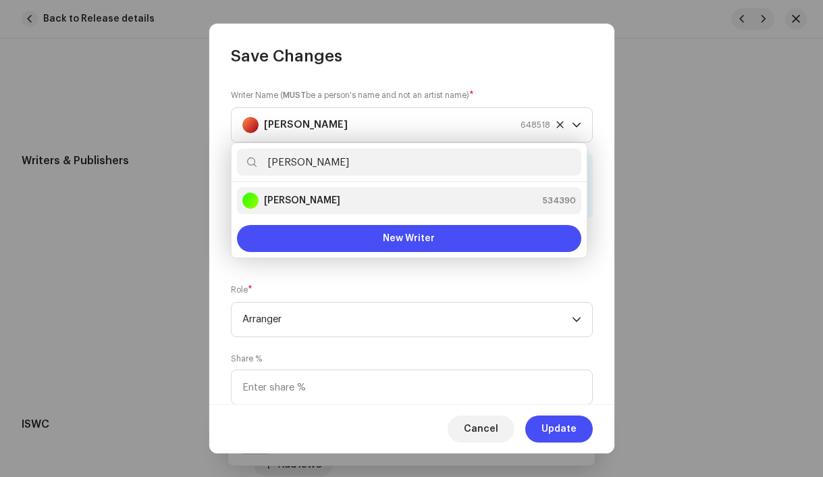
type input "Matěj Tondr"
click at [306, 200] on strong "Matěj Tondr" at bounding box center [302, 201] width 76 height 14
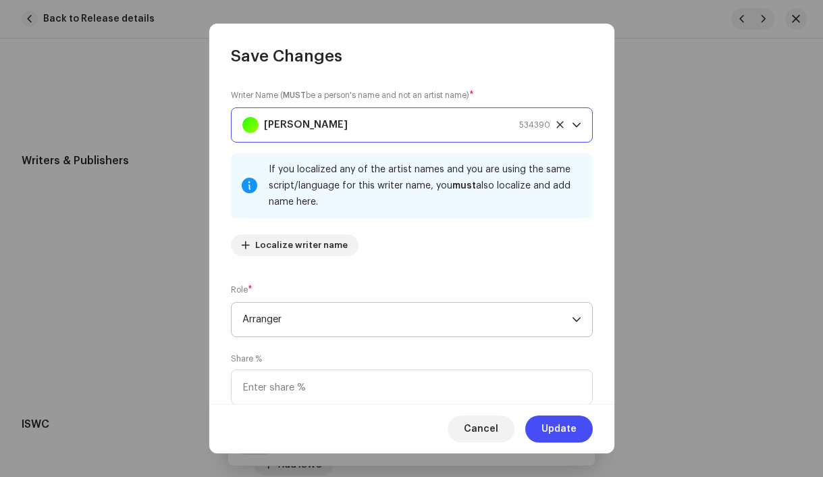
click at [347, 314] on span "Arranger" at bounding box center [406, 319] width 329 height 34
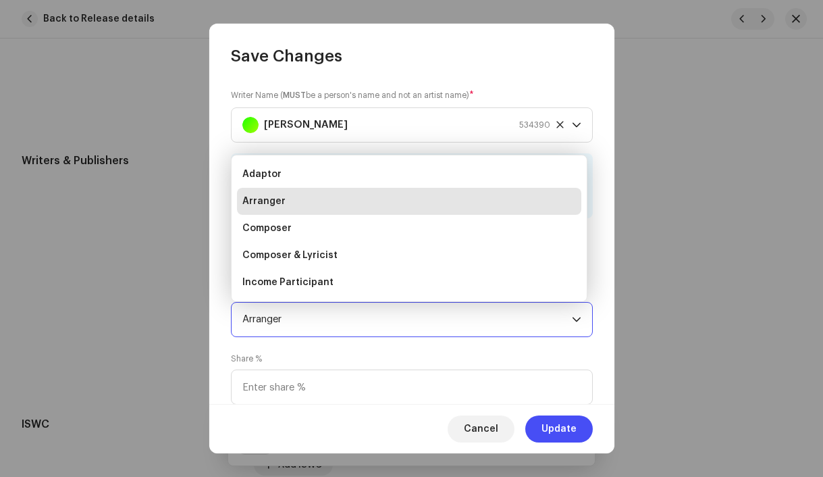
scroll to position [22, 0]
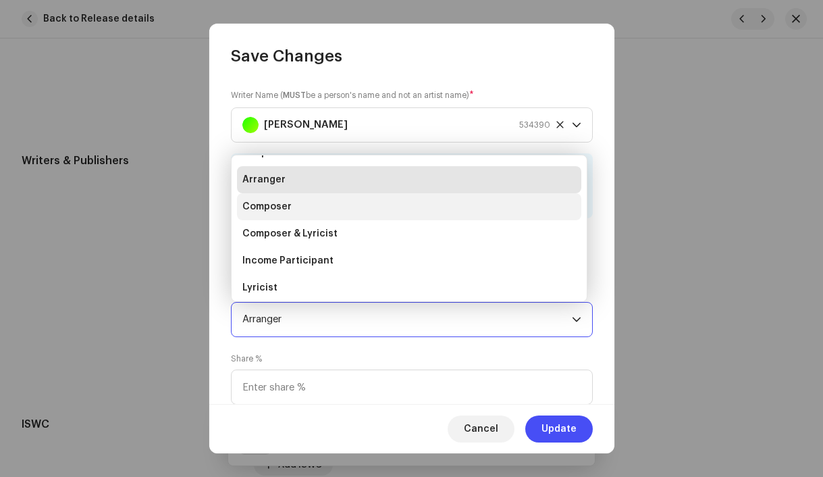
click at [305, 211] on li "Composer" at bounding box center [409, 206] width 344 height 27
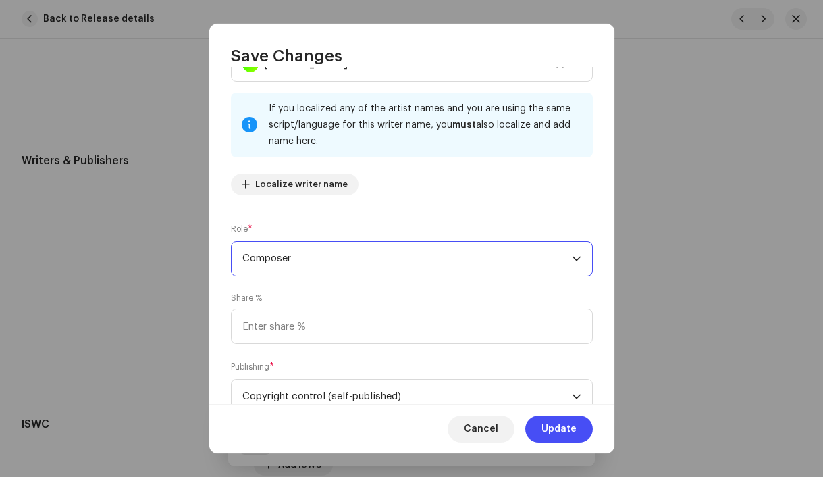
scroll to position [109, 0]
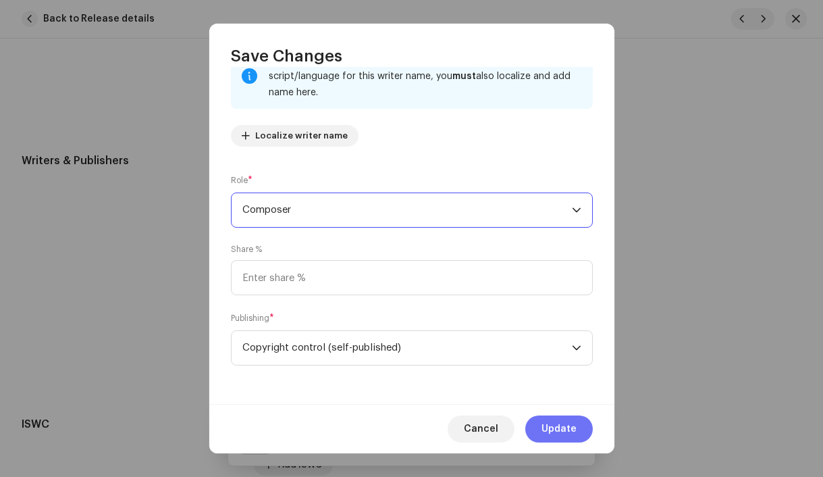
click at [544, 425] on span "Update" at bounding box center [559, 428] width 35 height 27
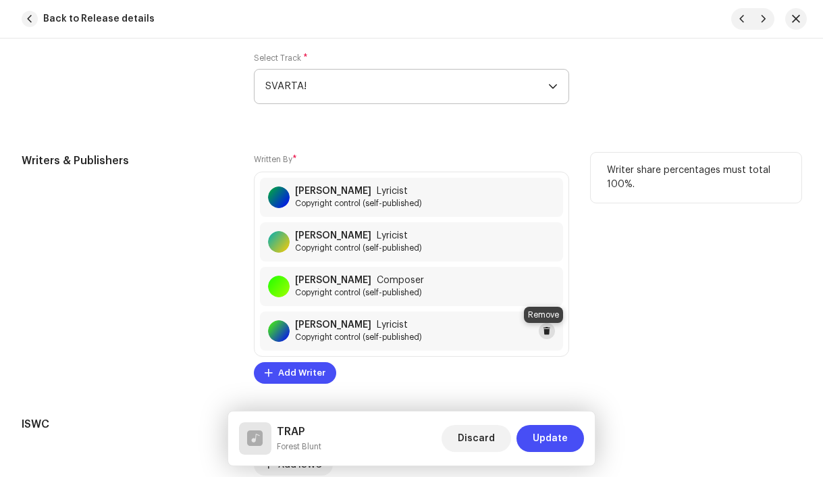
click at [546, 332] on span at bounding box center [547, 330] width 8 height 11
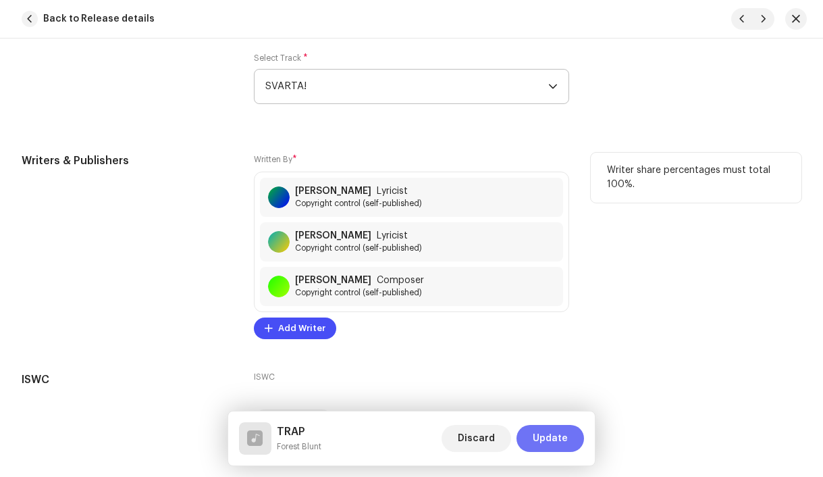
click at [558, 433] on span "Update" at bounding box center [550, 438] width 35 height 27
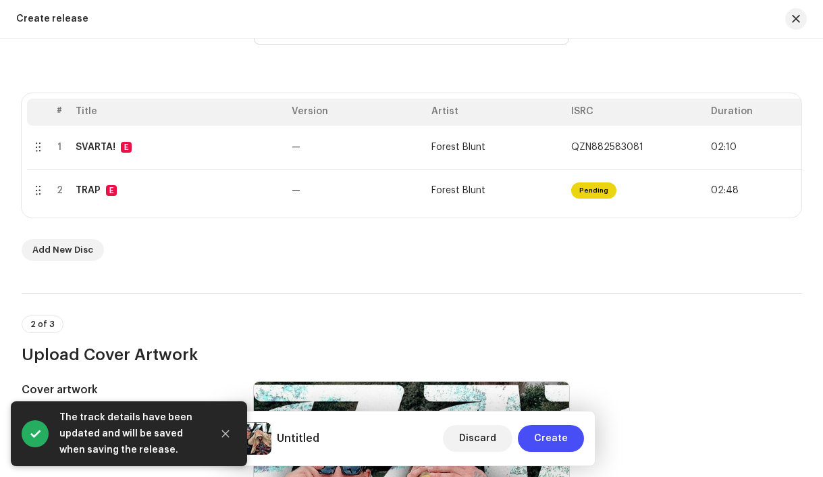
click at [696, 217] on div "# Title Version Artist ISRC Duration 1 SVARTA! E — Forest Blunt QZN882583081 02…" at bounding box center [412, 155] width 780 height 124
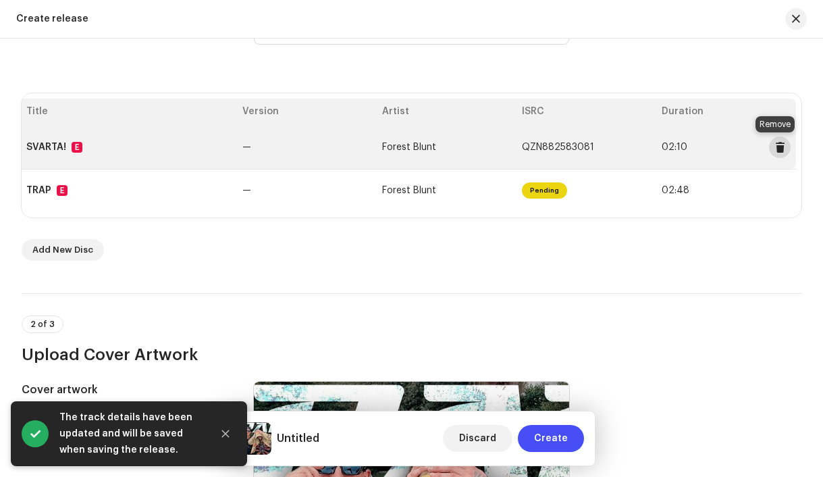
click at [774, 153] on button at bounding box center [780, 147] width 22 height 22
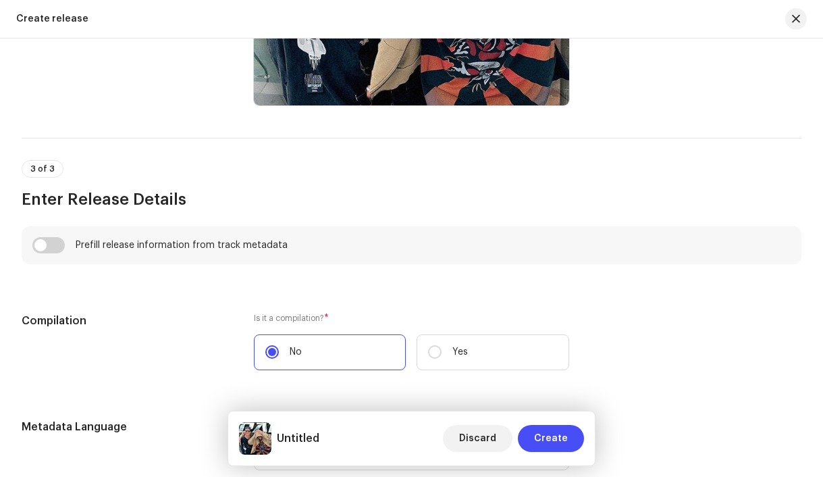
scroll to position [808, 0]
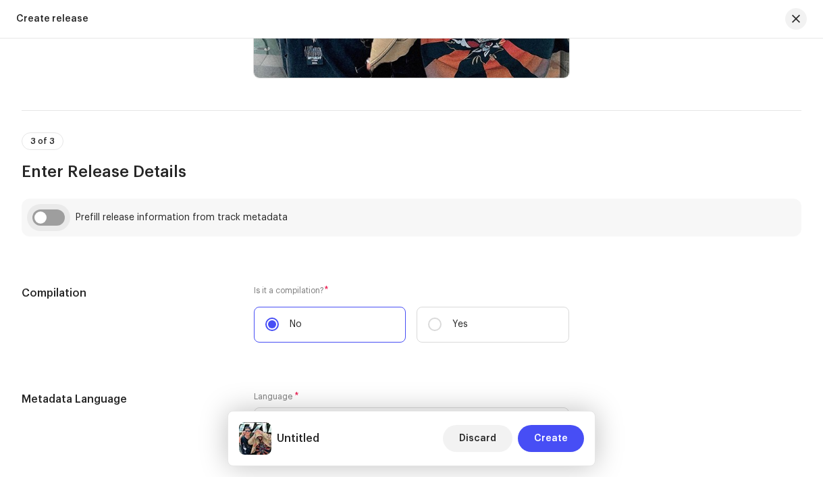
click at [41, 223] on input "checkbox" at bounding box center [48, 217] width 32 height 16
checkbox input "true"
type input "TRAP"
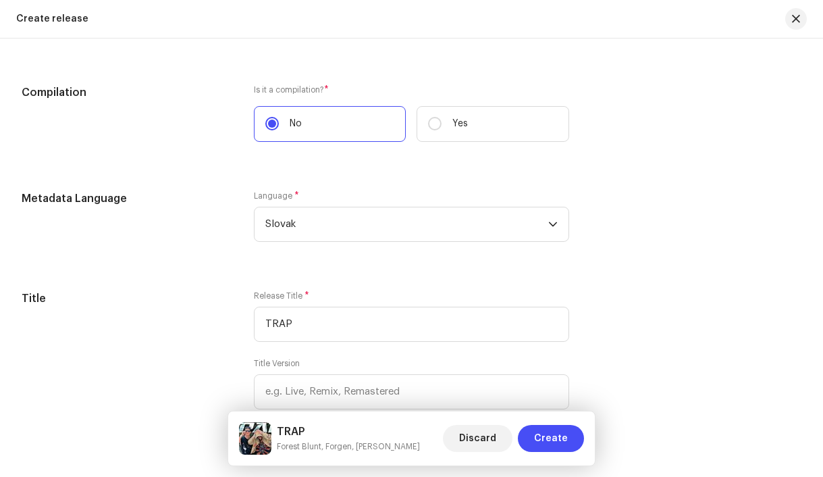
scroll to position [1082, 0]
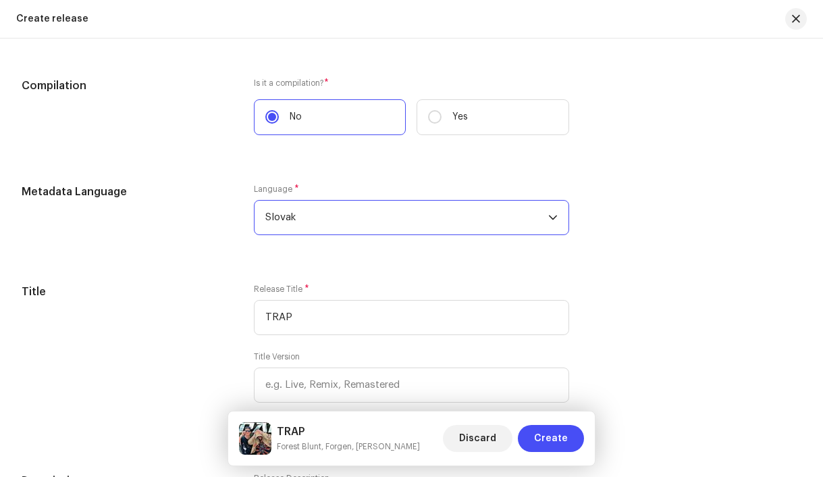
click at [363, 224] on span "Slovak" at bounding box center [407, 218] width 284 height 34
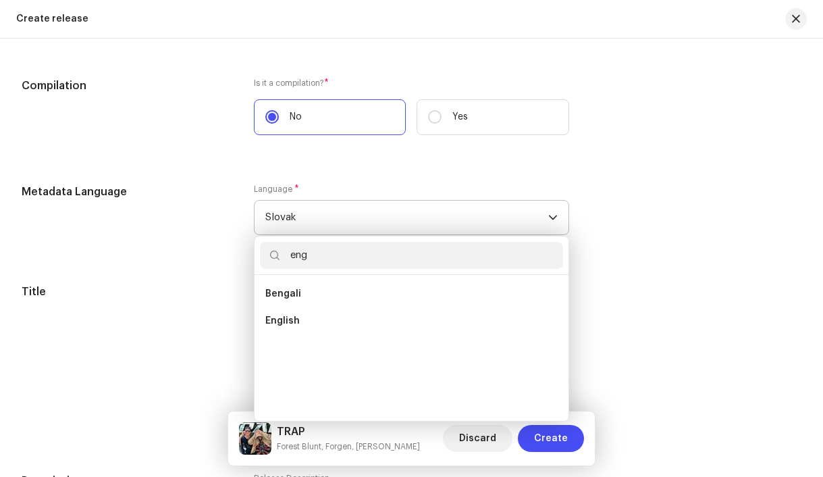
scroll to position [0, 0]
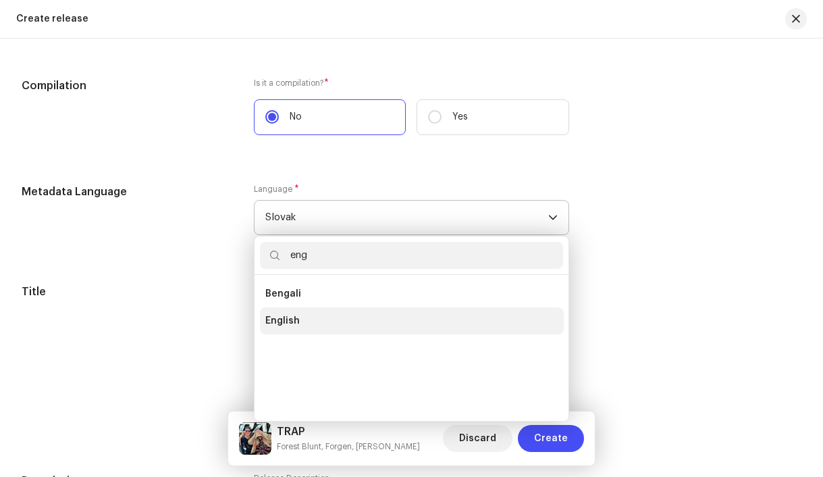
type input "eng"
click at [319, 326] on li "English" at bounding box center [412, 320] width 304 height 27
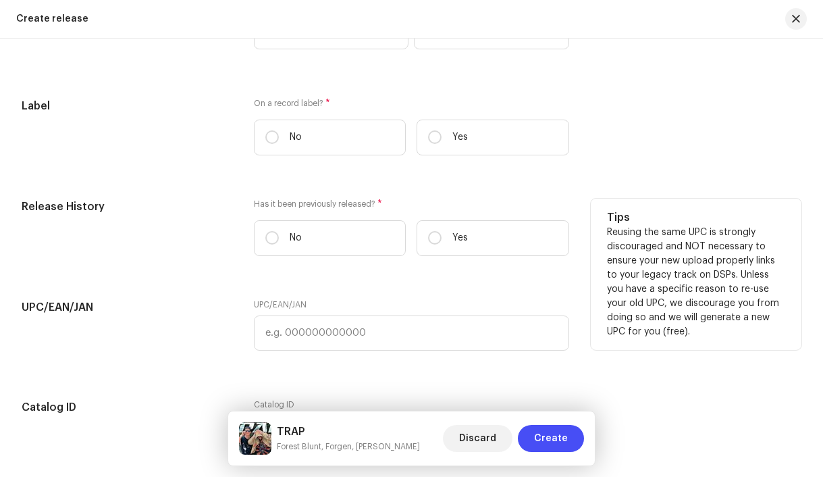
scroll to position [2309, 0]
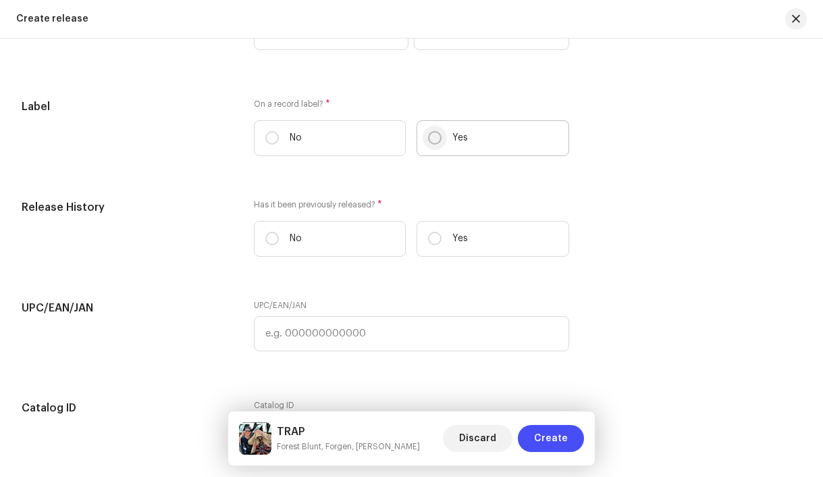
click at [435, 144] on input "Yes" at bounding box center [435, 138] width 14 height 14
radio input "true"
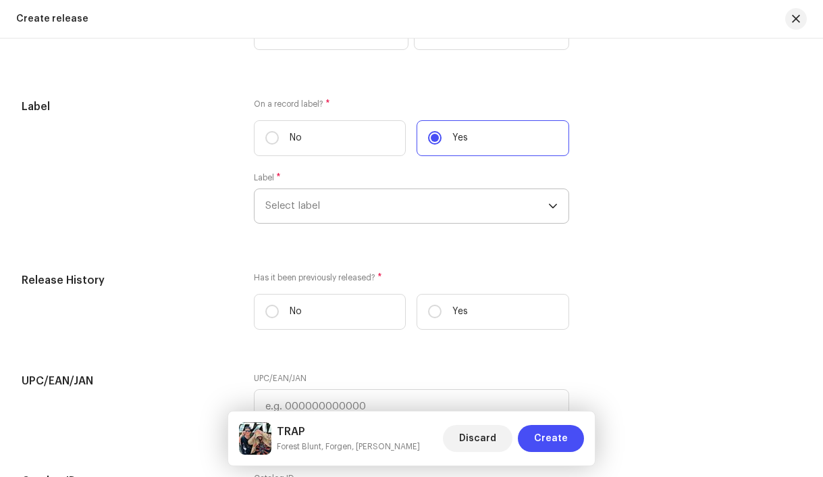
click at [372, 205] on span "Select label" at bounding box center [407, 206] width 284 height 34
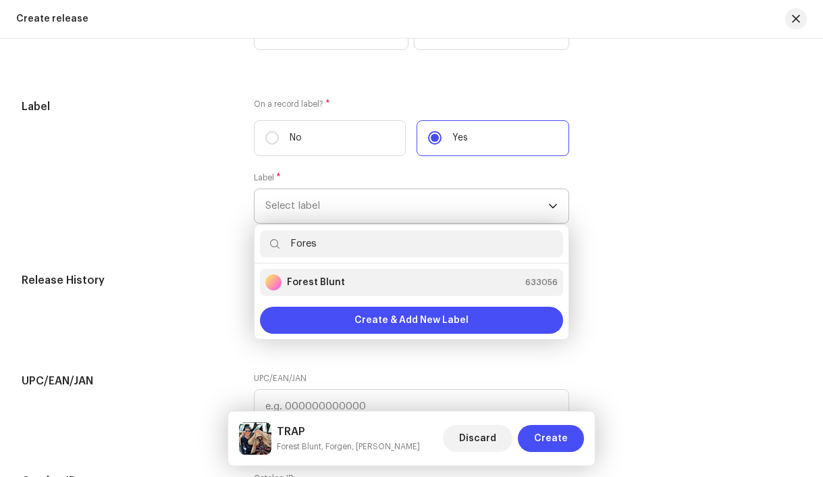
type input "Fores"
click at [385, 290] on div "Forest Blunt 633056" at bounding box center [411, 282] width 293 height 16
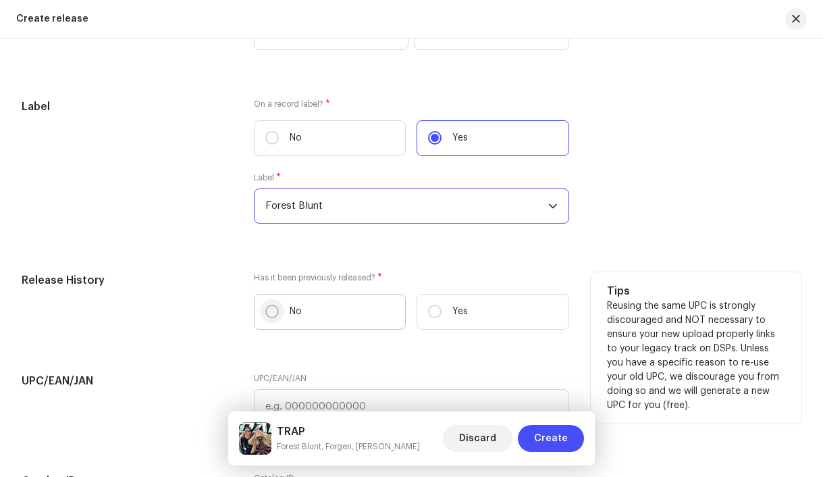
click at [272, 317] on input "No" at bounding box center [272, 312] width 14 height 14
radio input "true"
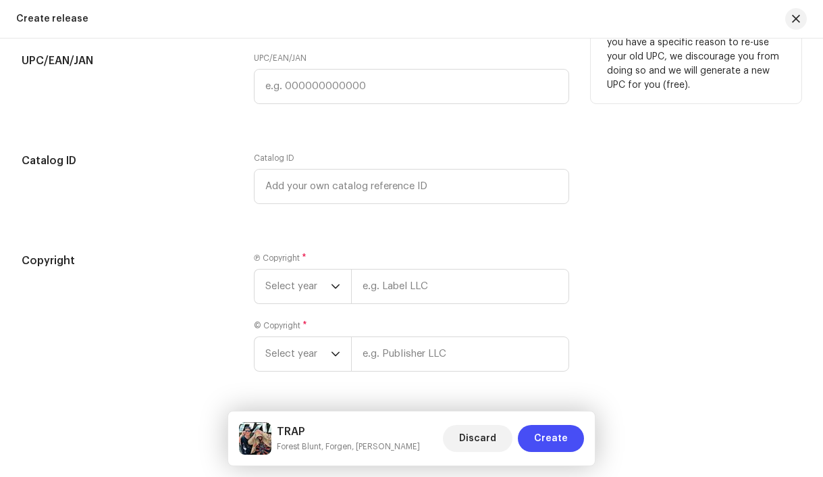
scroll to position [2677, 0]
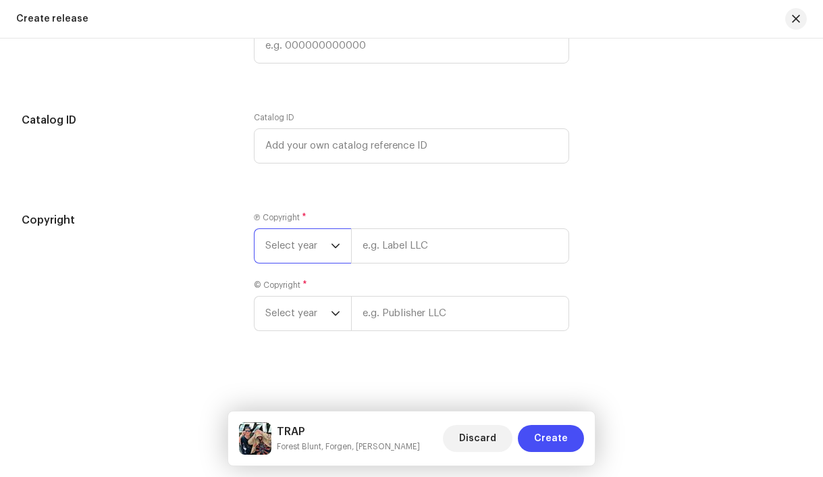
click at [283, 244] on span "Select year" at bounding box center [297, 246] width 65 height 34
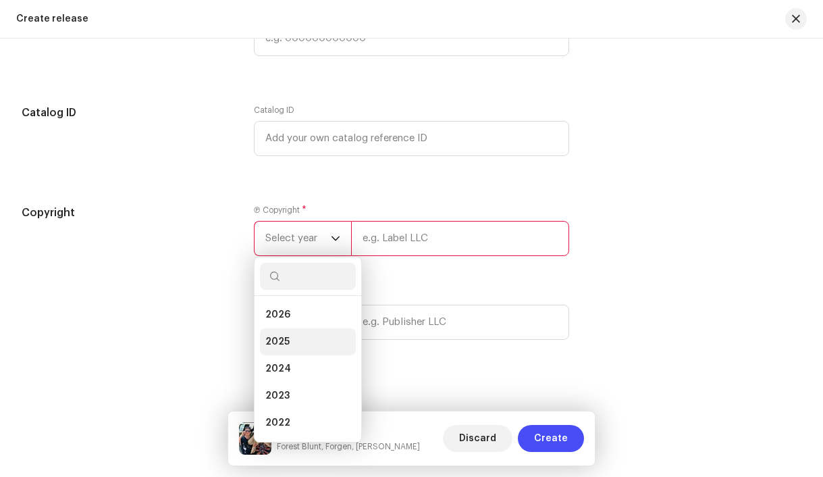
click at [279, 343] on span "2025" at bounding box center [277, 342] width 24 height 14
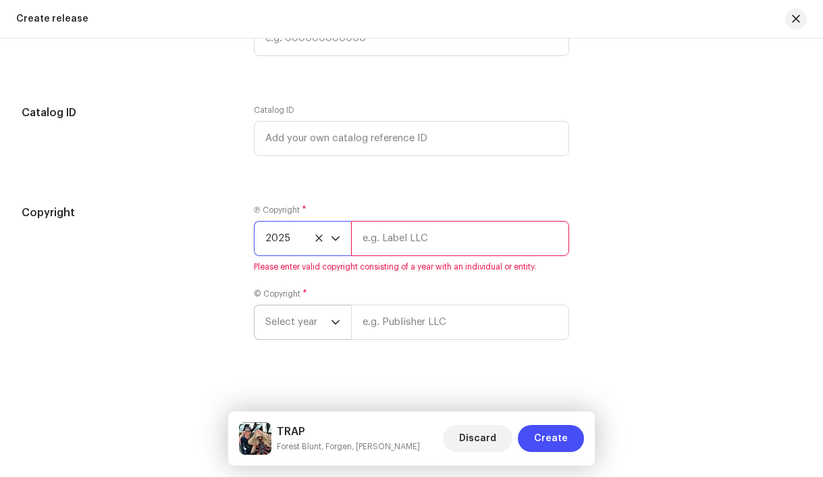
click at [284, 332] on span "Select year" at bounding box center [297, 322] width 65 height 34
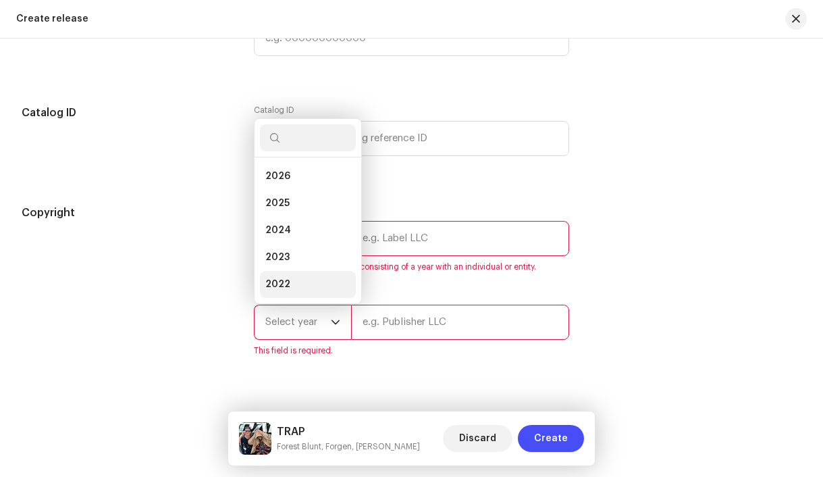
scroll to position [22, 0]
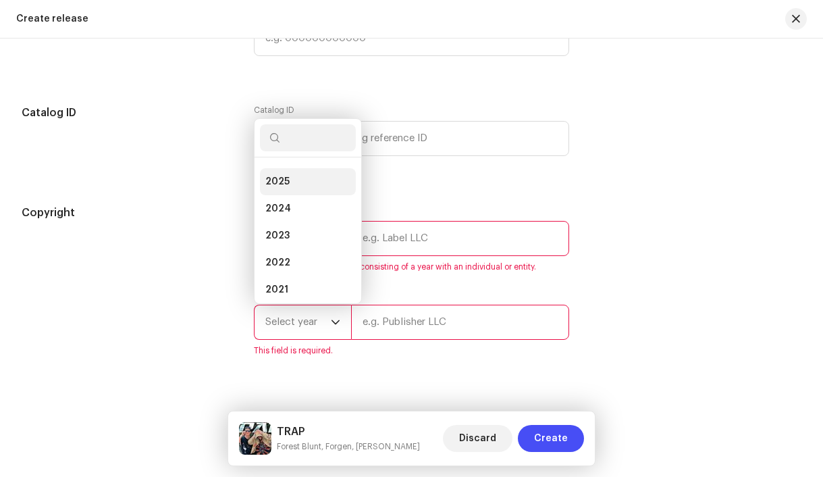
click at [290, 190] on li "2025" at bounding box center [308, 181] width 96 height 27
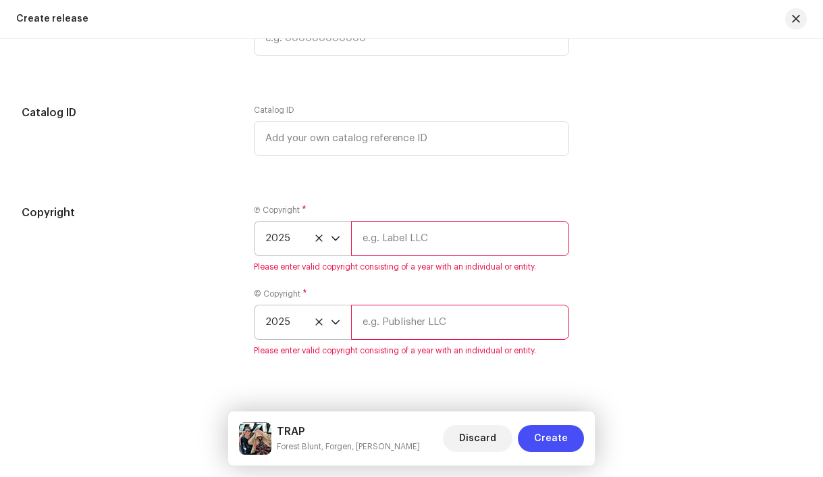
click at [373, 246] on input "text" at bounding box center [460, 238] width 219 height 35
type input "Forest Blunt, distributed by Bloomdi"
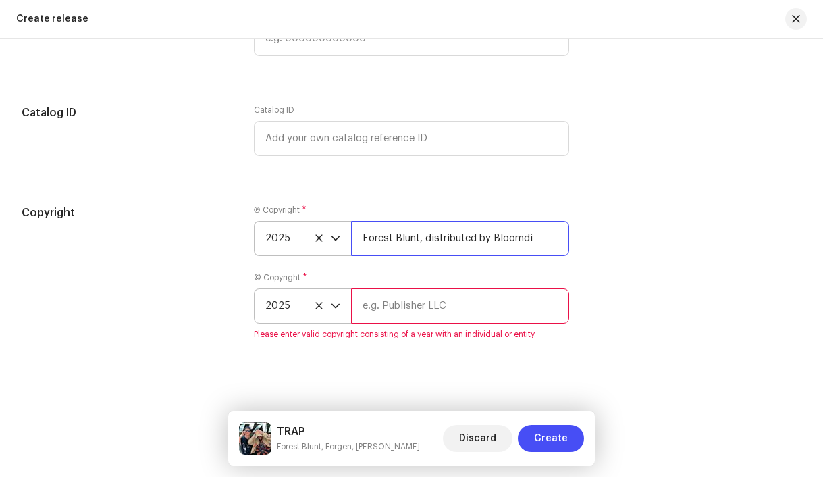
click at [390, 244] on input "Forest Blunt, distributed by Bloomdi" at bounding box center [460, 238] width 219 height 35
click at [414, 314] on input "text" at bounding box center [460, 305] width 219 height 35
paste input "Forest Blunt, distributed by Bloomdi"
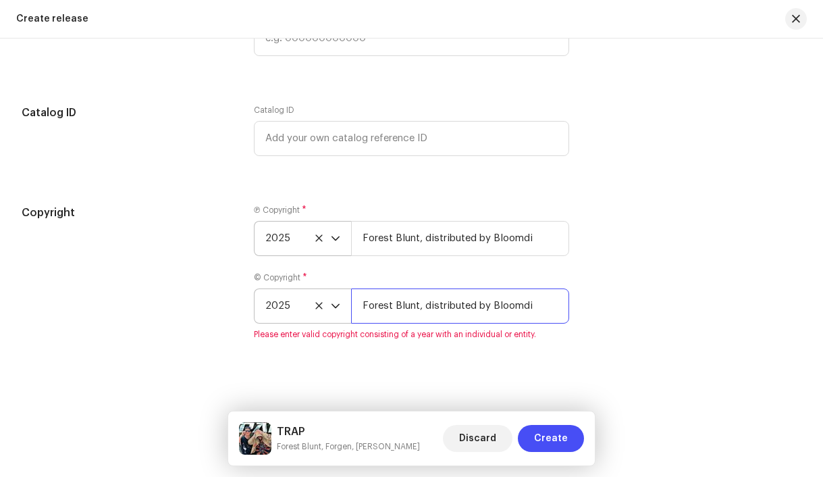
type input "Forest Blunt, distributed by Bloomdi"
click at [419, 368] on div "Create a new release We’ll guide you through everything — from track selection …" at bounding box center [411, 257] width 823 height 438
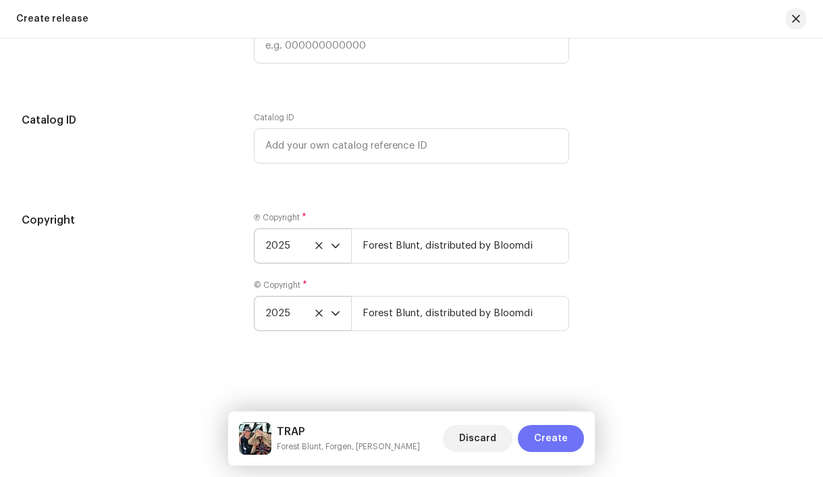
click at [547, 444] on span "Create" at bounding box center [551, 438] width 34 height 27
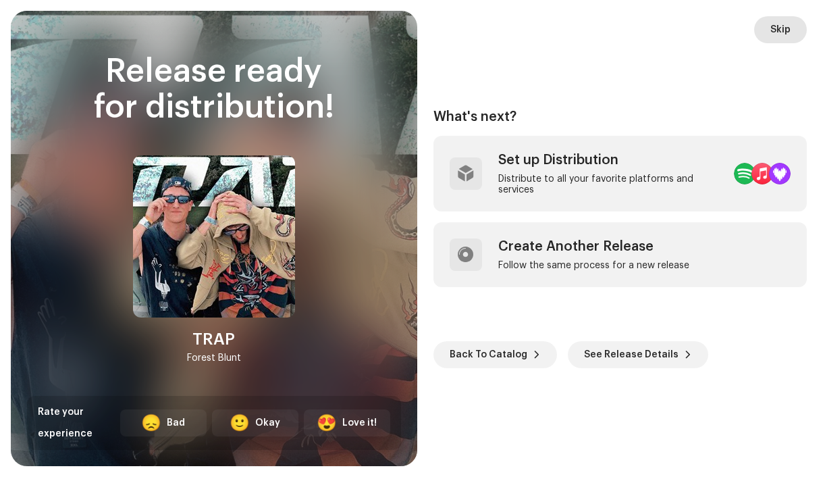
click at [793, 31] on button "Skip" at bounding box center [780, 29] width 53 height 27
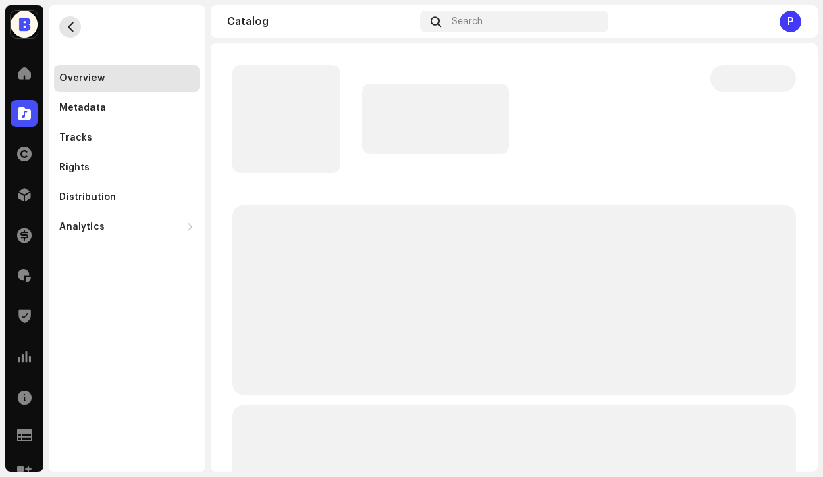
click at [72, 25] on span "button" at bounding box center [70, 27] width 10 height 11
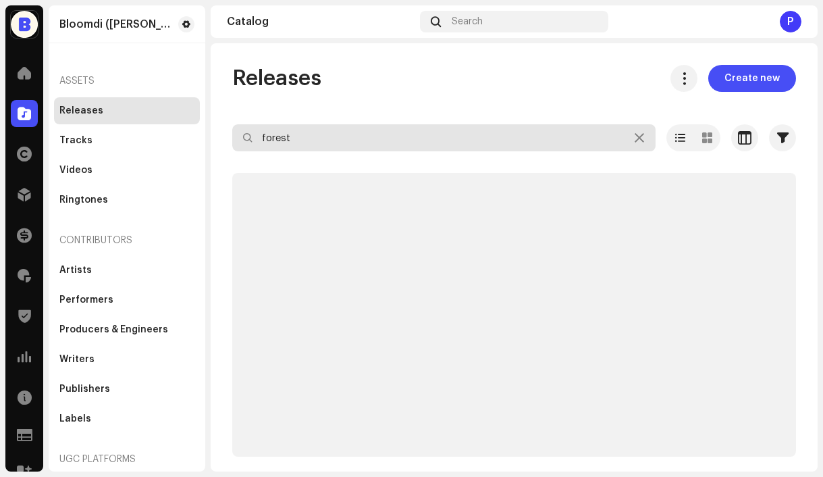
click at [290, 132] on input "forest" at bounding box center [443, 137] width 423 height 27
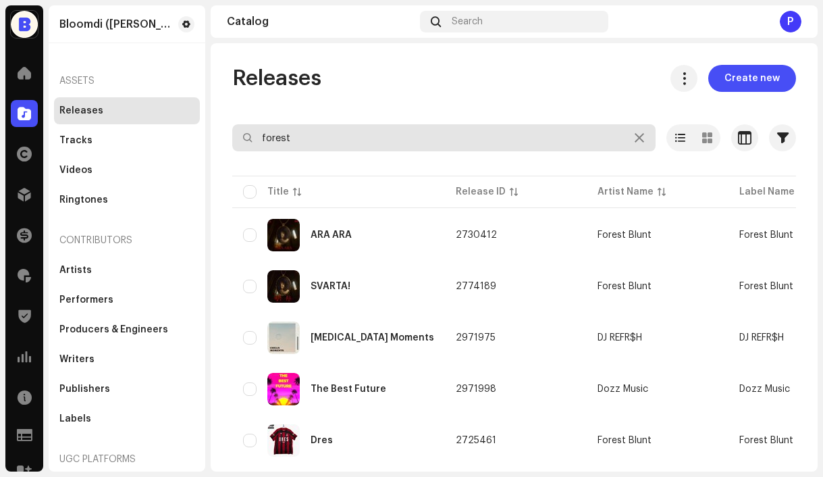
click at [290, 132] on input "forest" at bounding box center [443, 137] width 423 height 27
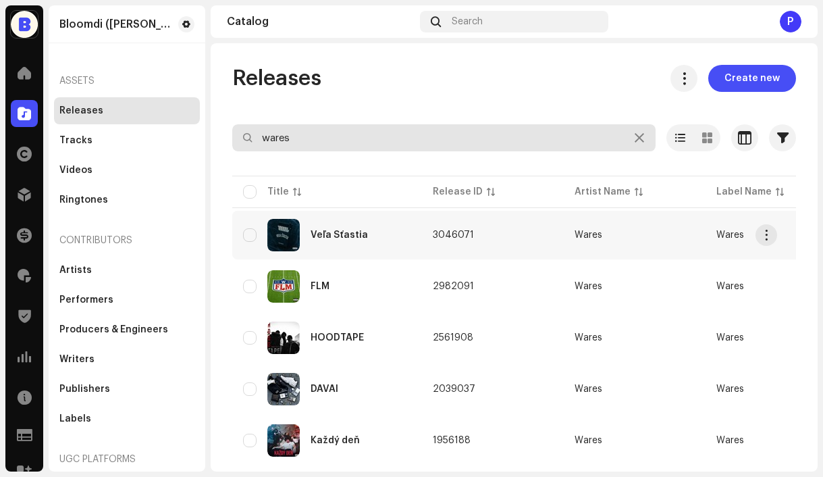
type input "wares"
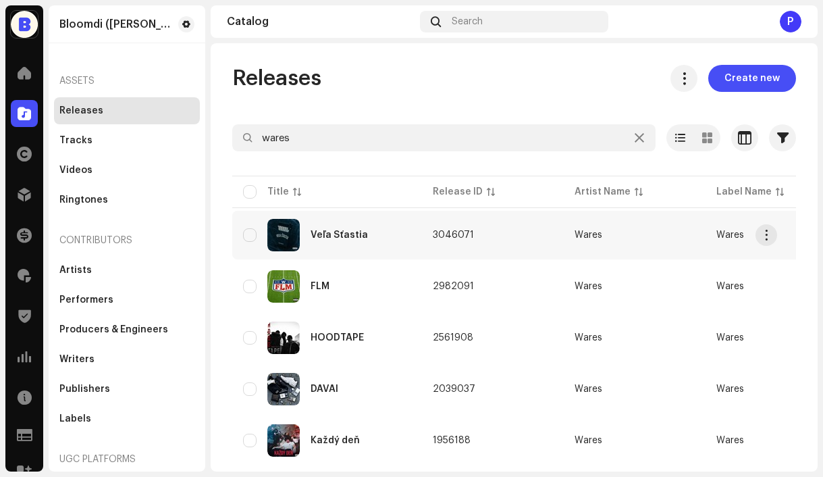
click at [353, 235] on div "Veľa Šťastia" at bounding box center [339, 234] width 57 height 9
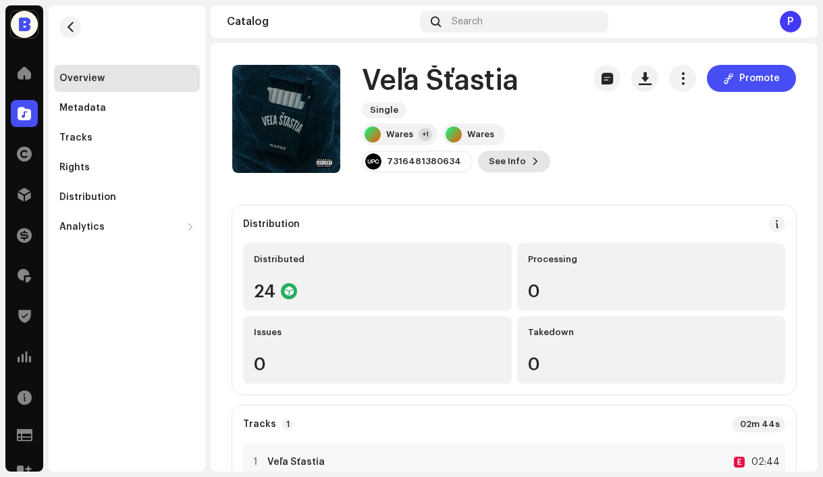
click at [500, 163] on span "See Info" at bounding box center [507, 161] width 37 height 27
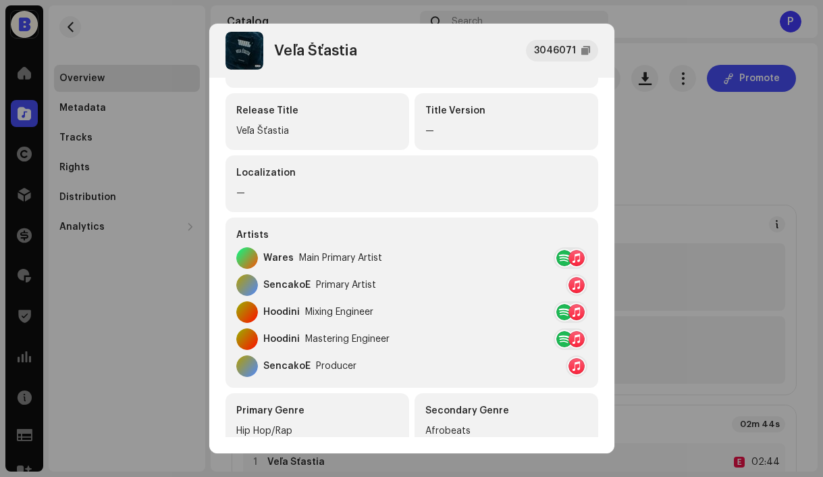
scroll to position [98, 0]
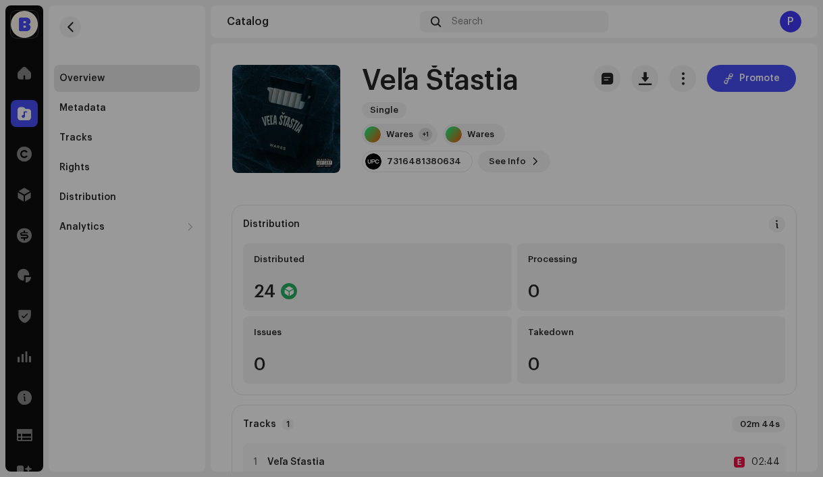
click at [705, 152] on div "Veľa Šťastia 3046071 Metadata Distribution Metadata Language Slovak Release Tit…" at bounding box center [411, 238] width 823 height 477
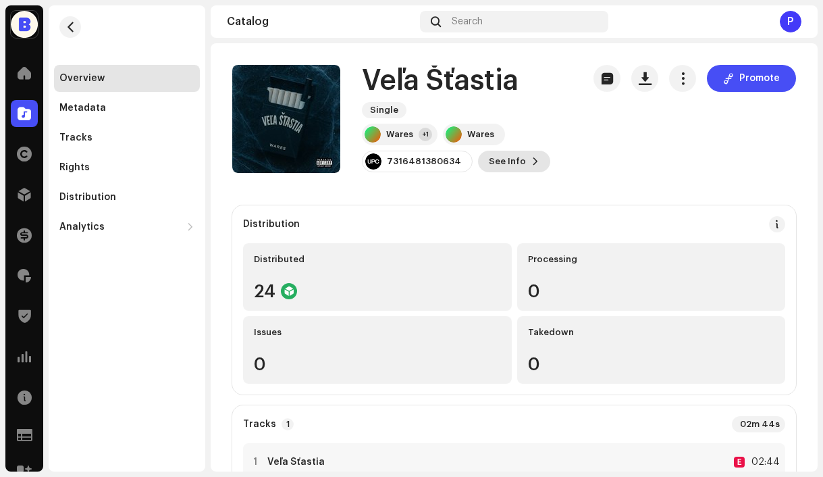
click at [489, 157] on span "See Info" at bounding box center [507, 161] width 37 height 27
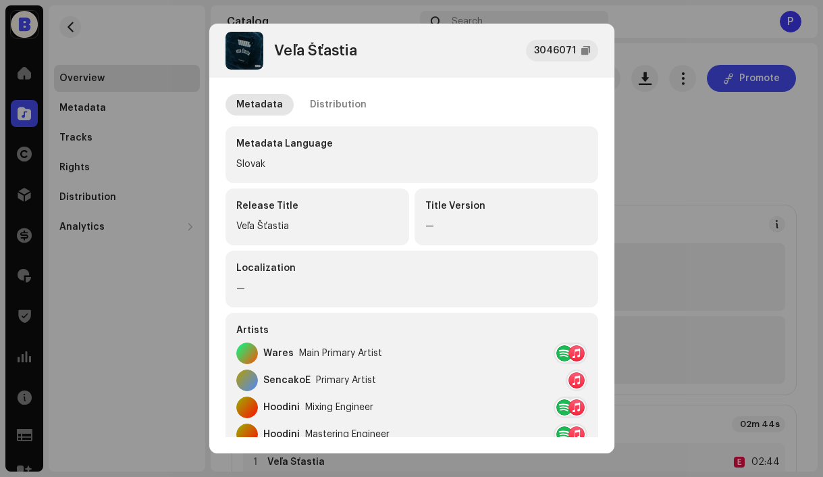
click at [373, 379] on div "SencakoE Primary Artist" at bounding box center [411, 380] width 351 height 22
click at [423, 375] on div "SencakoE Primary Artist" at bounding box center [411, 380] width 351 height 22
click at [335, 379] on div "Primary Artist" at bounding box center [346, 380] width 60 height 11
click at [569, 380] on div at bounding box center [577, 380] width 16 height 16
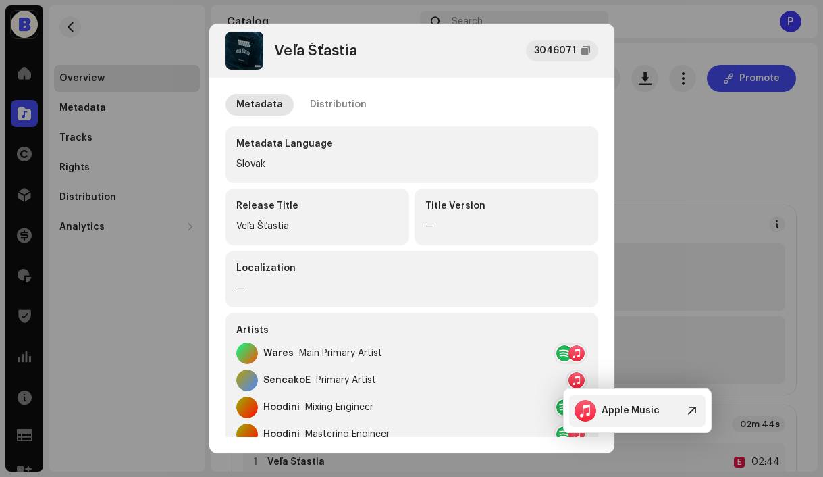
click at [614, 410] on div "Apple Music" at bounding box center [631, 410] width 58 height 11
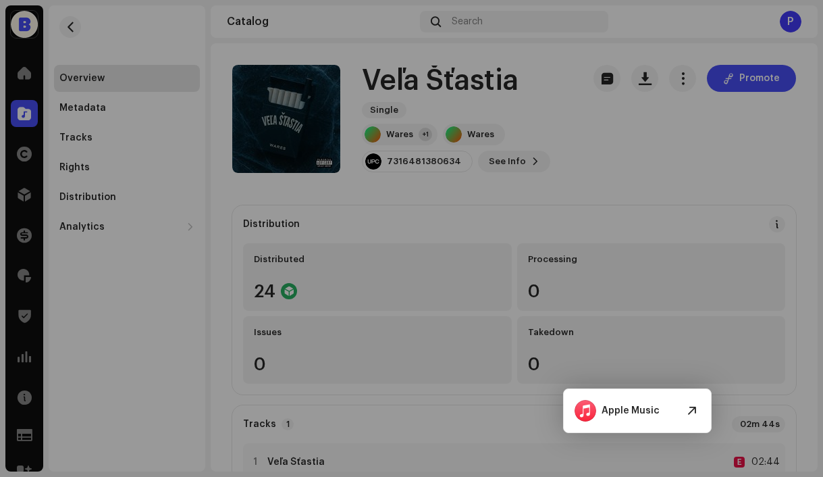
click at [702, 180] on div "Veľa Šťastia 3046071 Metadata Distribution Metadata Language Slovak Release Tit…" at bounding box center [411, 238] width 823 height 477
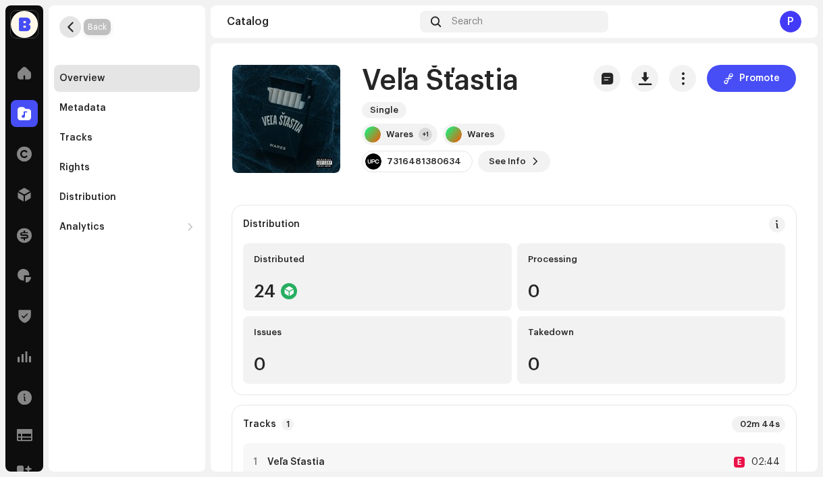
click at [74, 29] on span "button" at bounding box center [70, 27] width 10 height 11
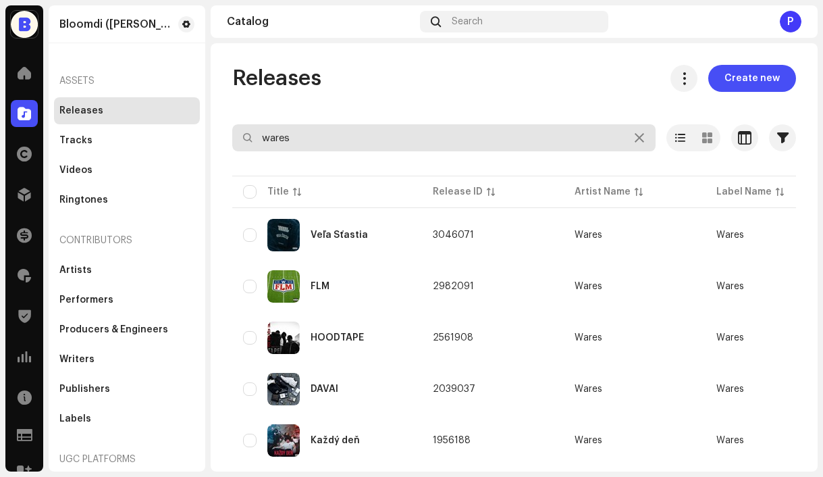
click at [347, 145] on input "wares" at bounding box center [443, 137] width 423 height 27
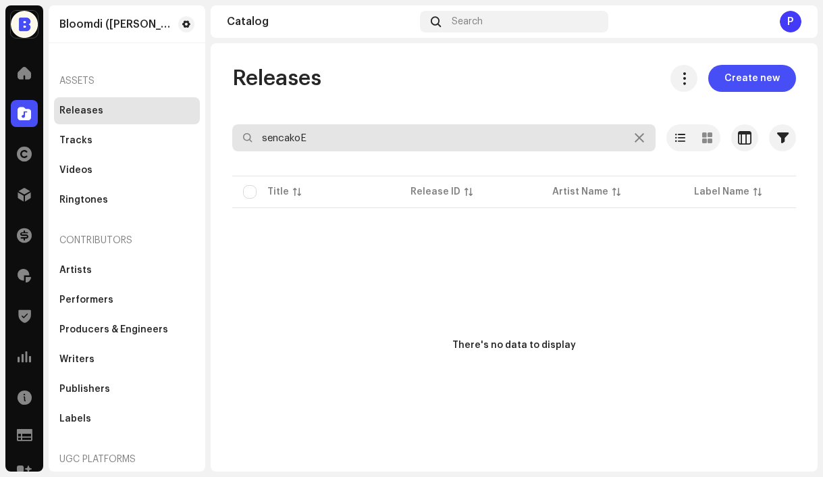
type input "sencakoE"
